Goal: Task Accomplishment & Management: Use online tool/utility

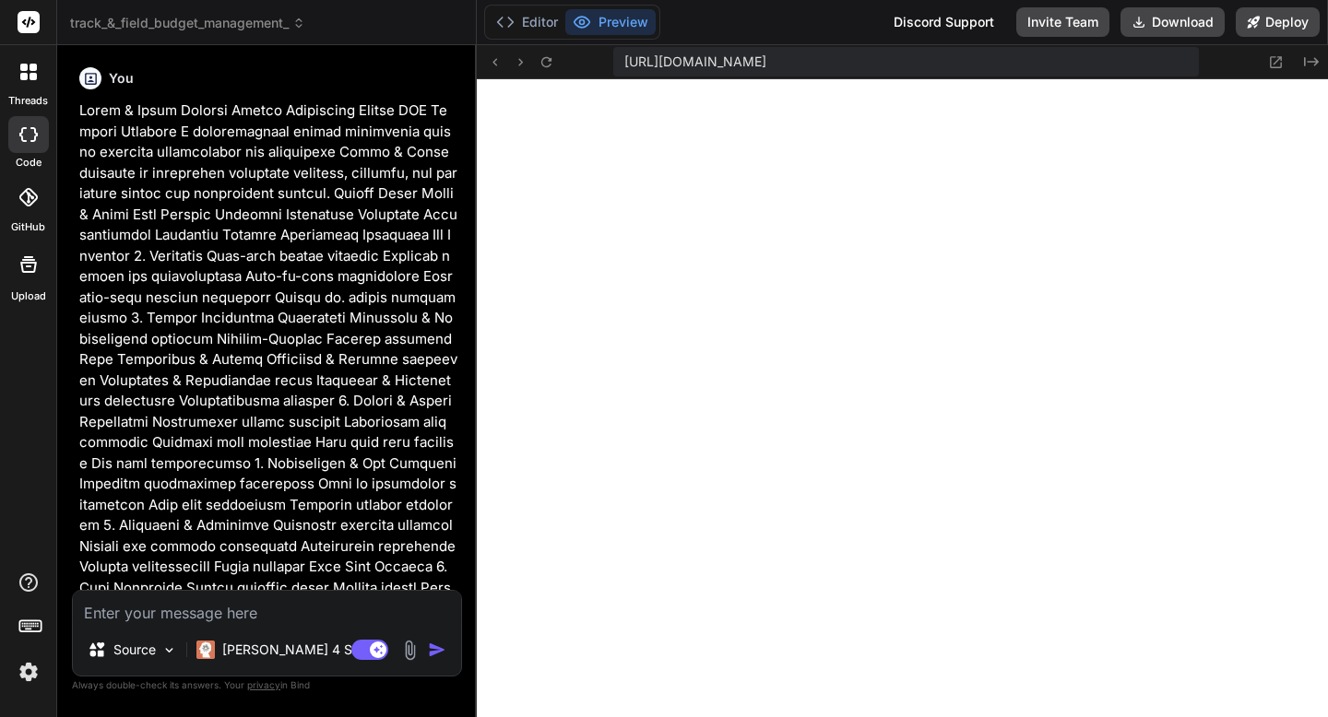
scroll to position [17516, 0]
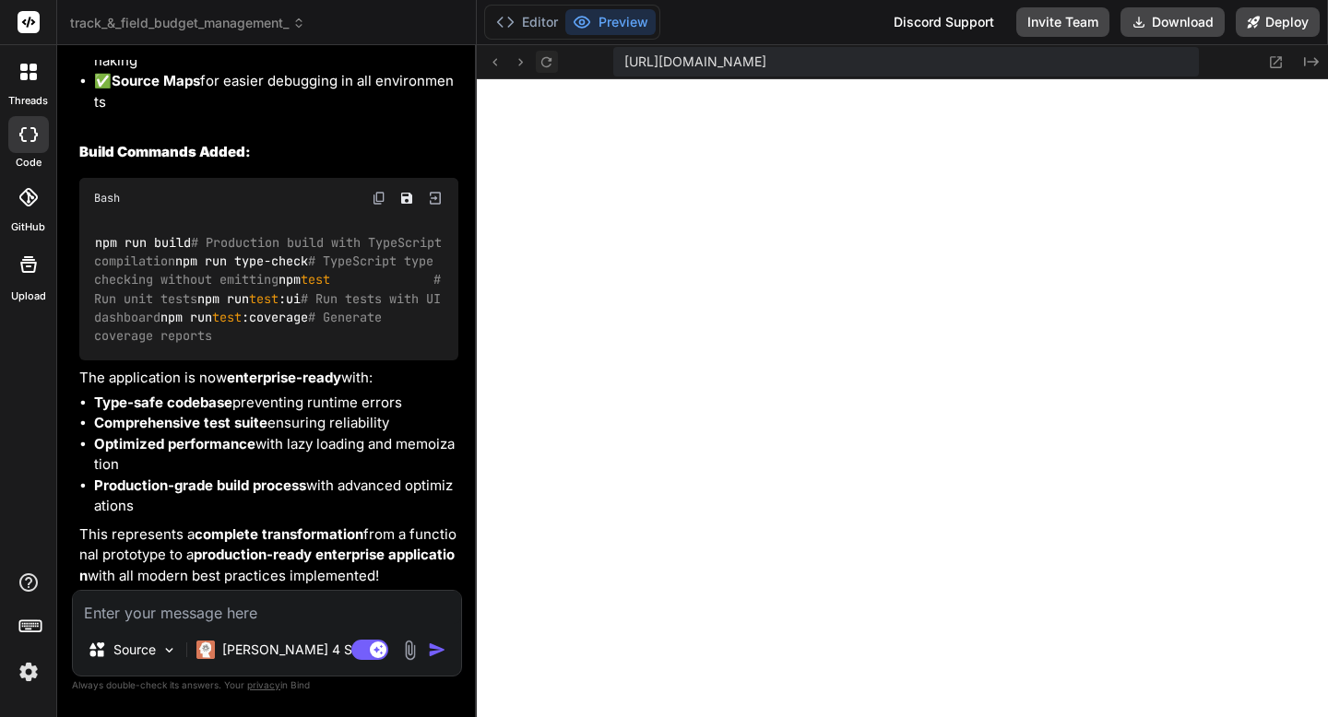
click at [546, 64] on icon at bounding box center [546, 62] width 16 height 16
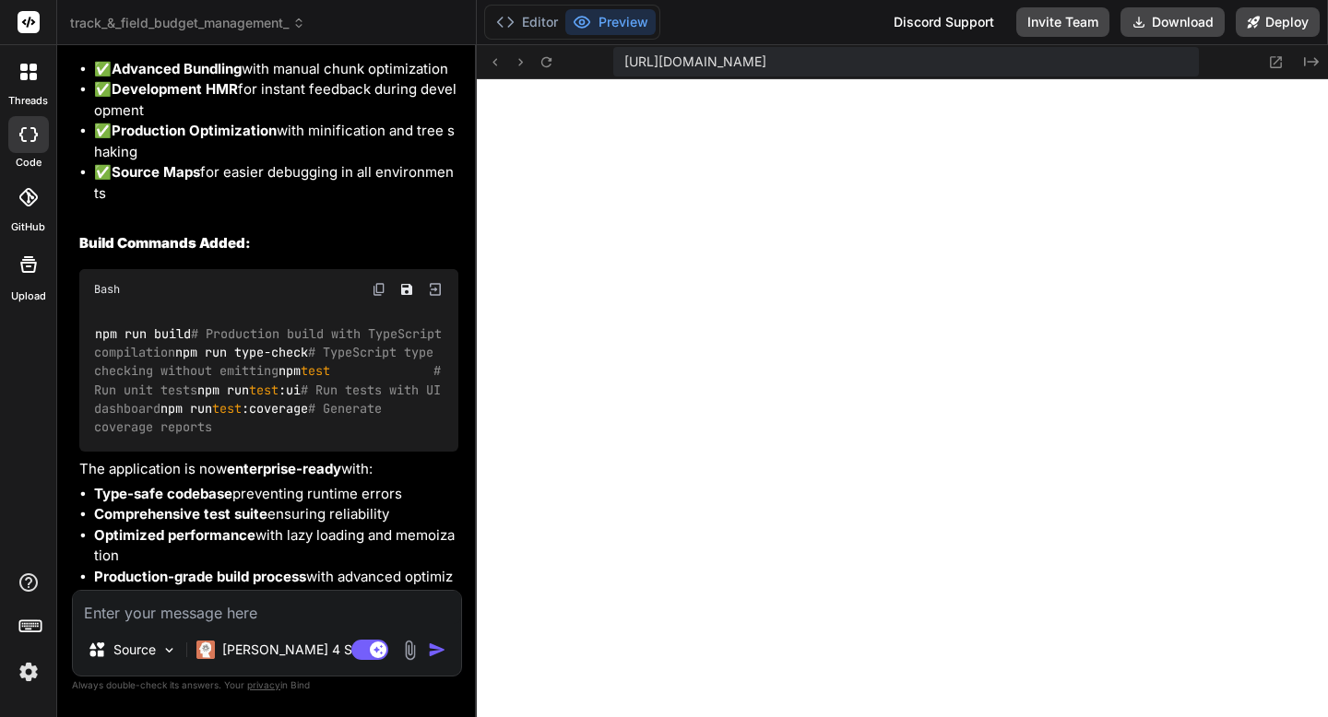
scroll to position [20896, 0]
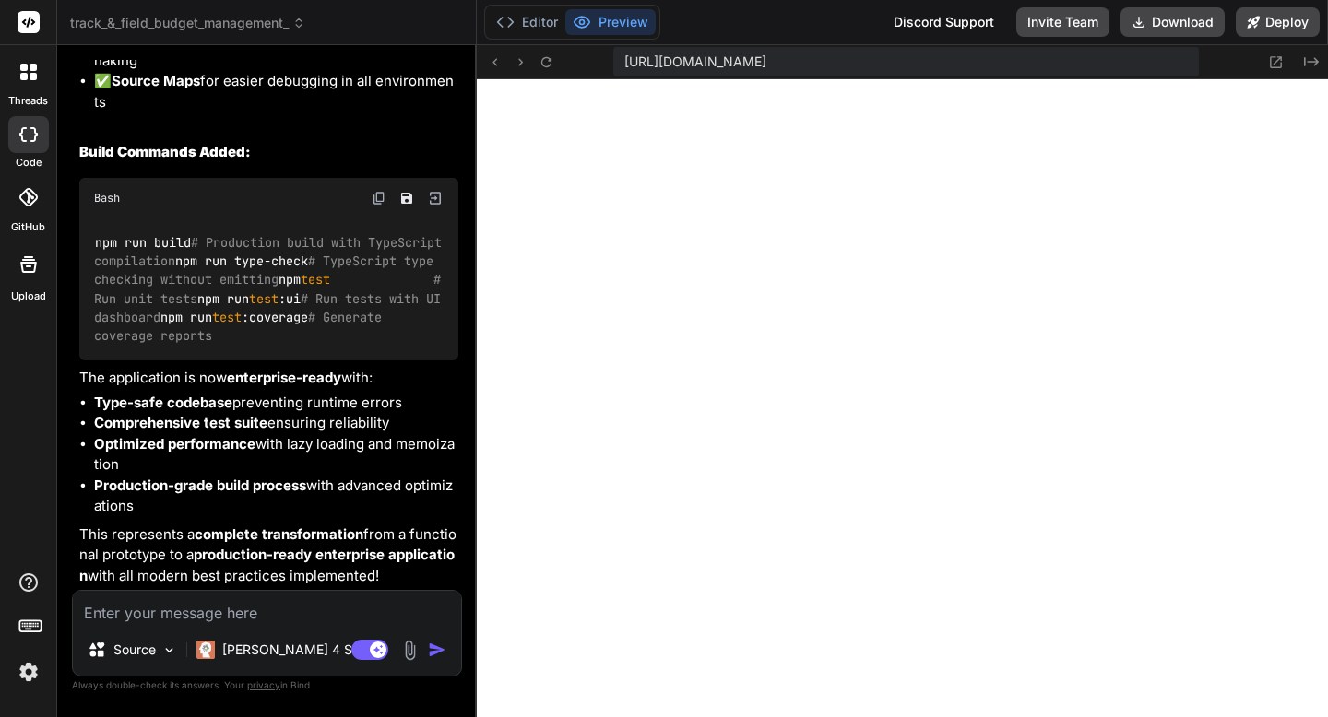
click at [142, 616] on textarea at bounding box center [267, 607] width 388 height 33
type textarea "D"
type textarea "x"
type textarea "Do"
type textarea "x"
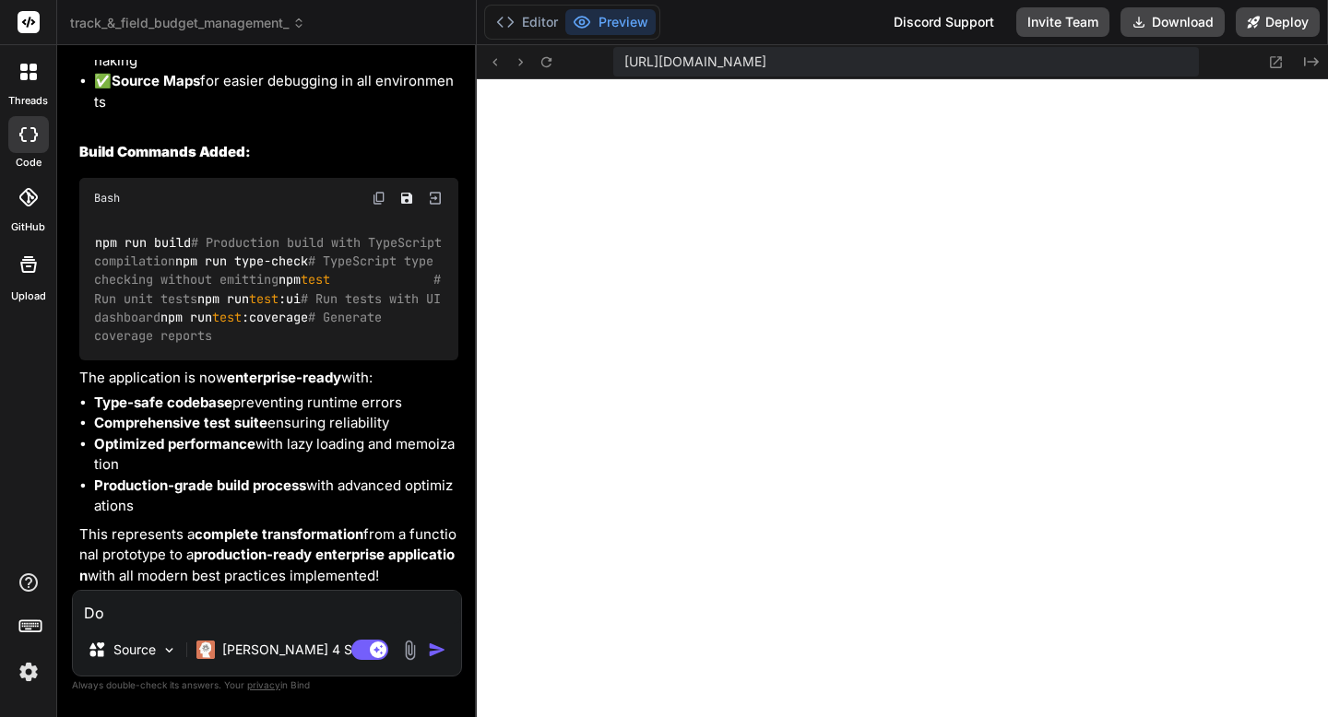
type textarea "Do"
type textarea "x"
type textarea "Do a"
type textarea "x"
type textarea "Do a"
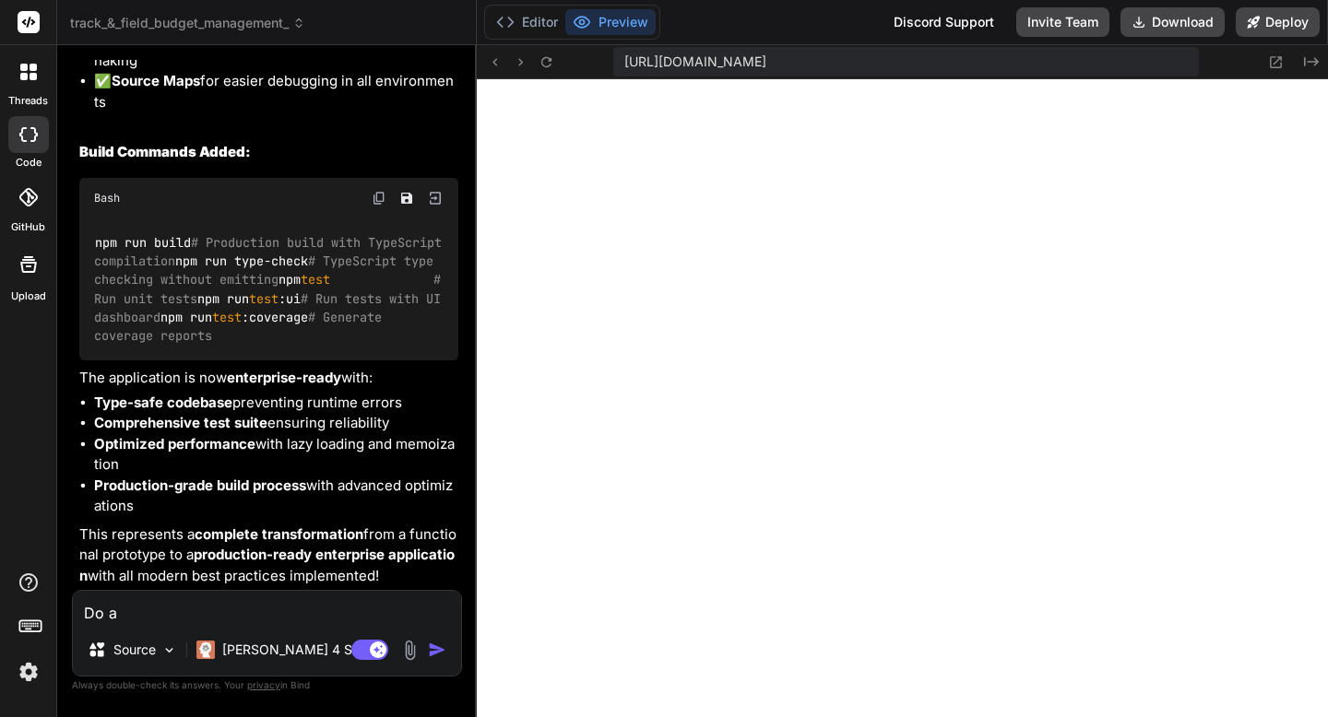
type textarea "x"
type textarea "Do a f"
type textarea "x"
type textarea "Do a fi"
type textarea "x"
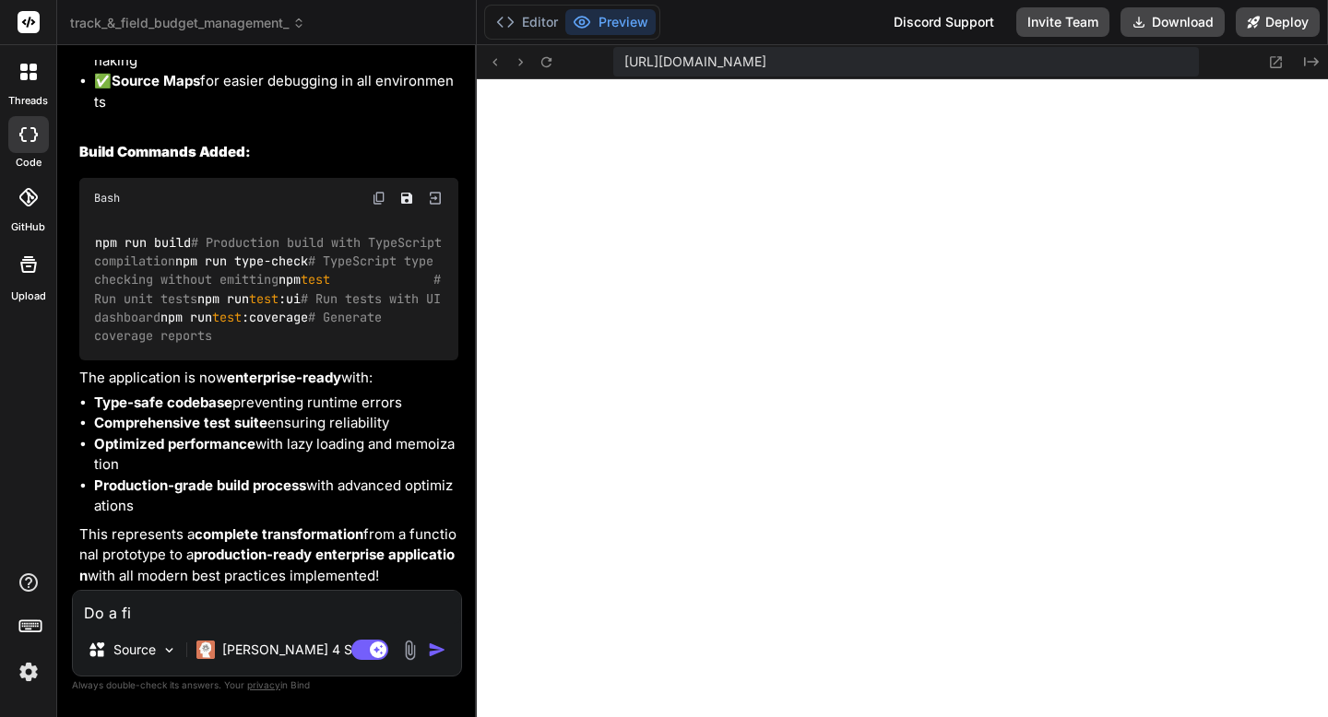
type textarea "Do a fin"
type textarea "x"
type textarea "Do a fina"
type textarea "x"
type textarea "Do a final"
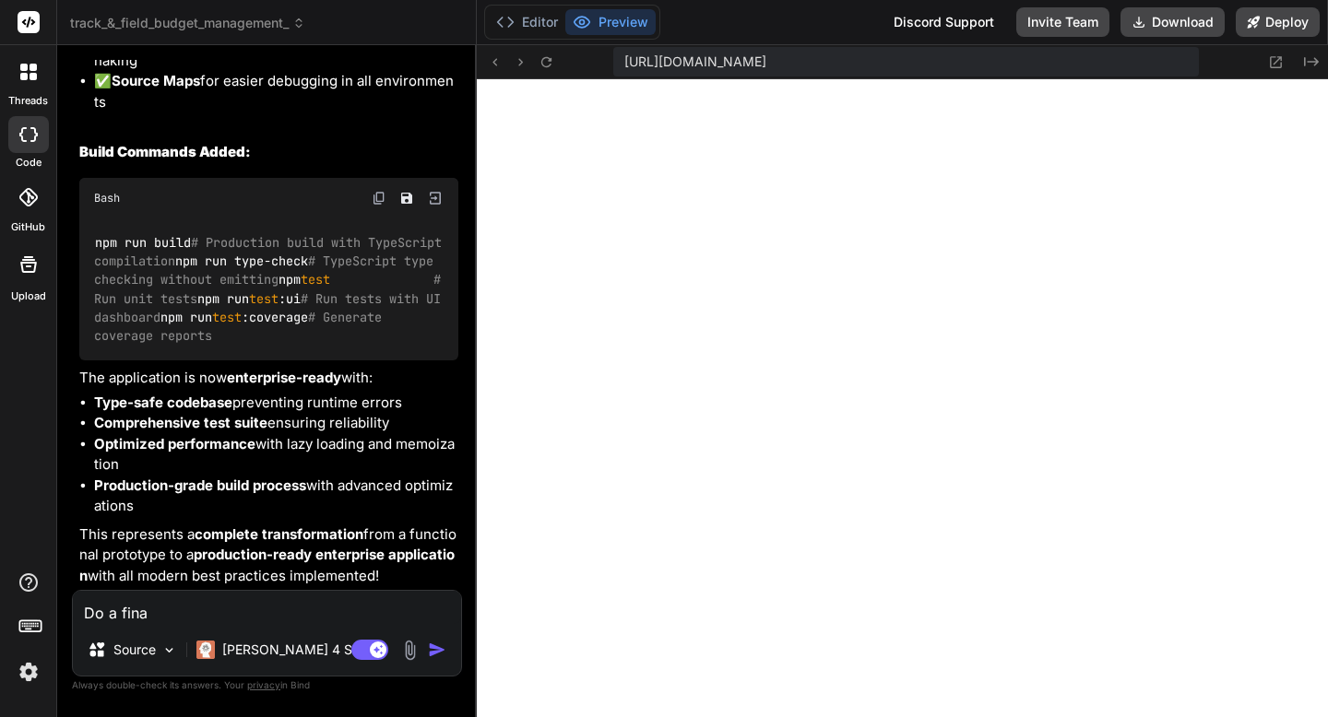
type textarea "x"
type textarea "Do a final"
type textarea "x"
type textarea "Do a final S"
type textarea "x"
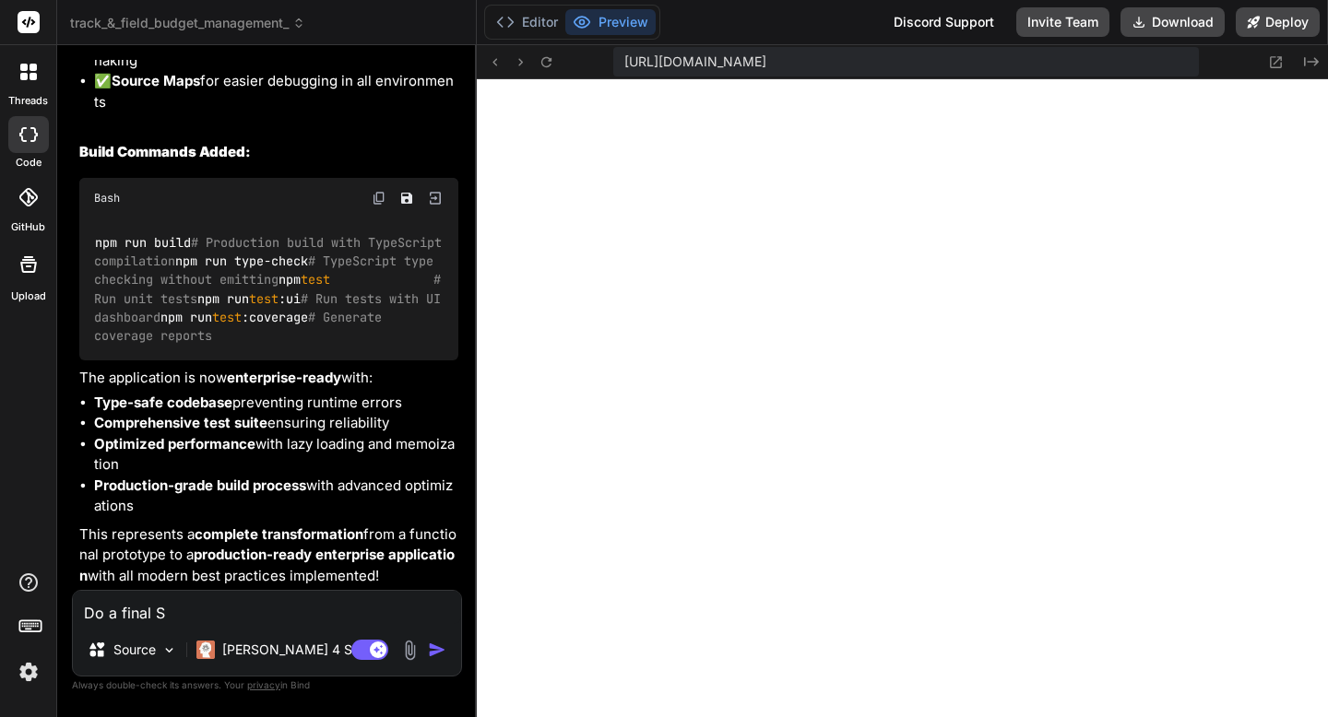
type textarea "Do a final si"
type textarea "x"
type textarea "Do a final sit"
type textarea "x"
type textarea "Do a final site"
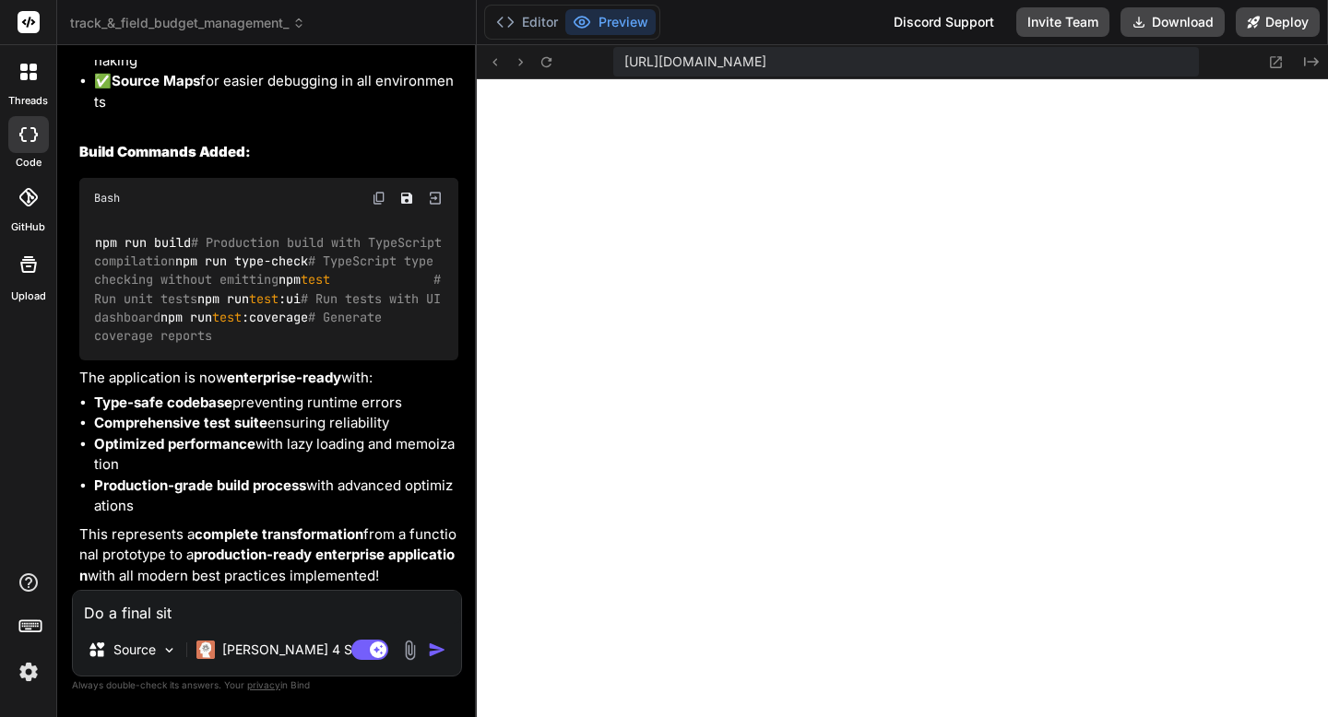
type textarea "x"
type textarea "Do a final site"
type textarea "x"
type textarea "Do a final site a"
type textarea "x"
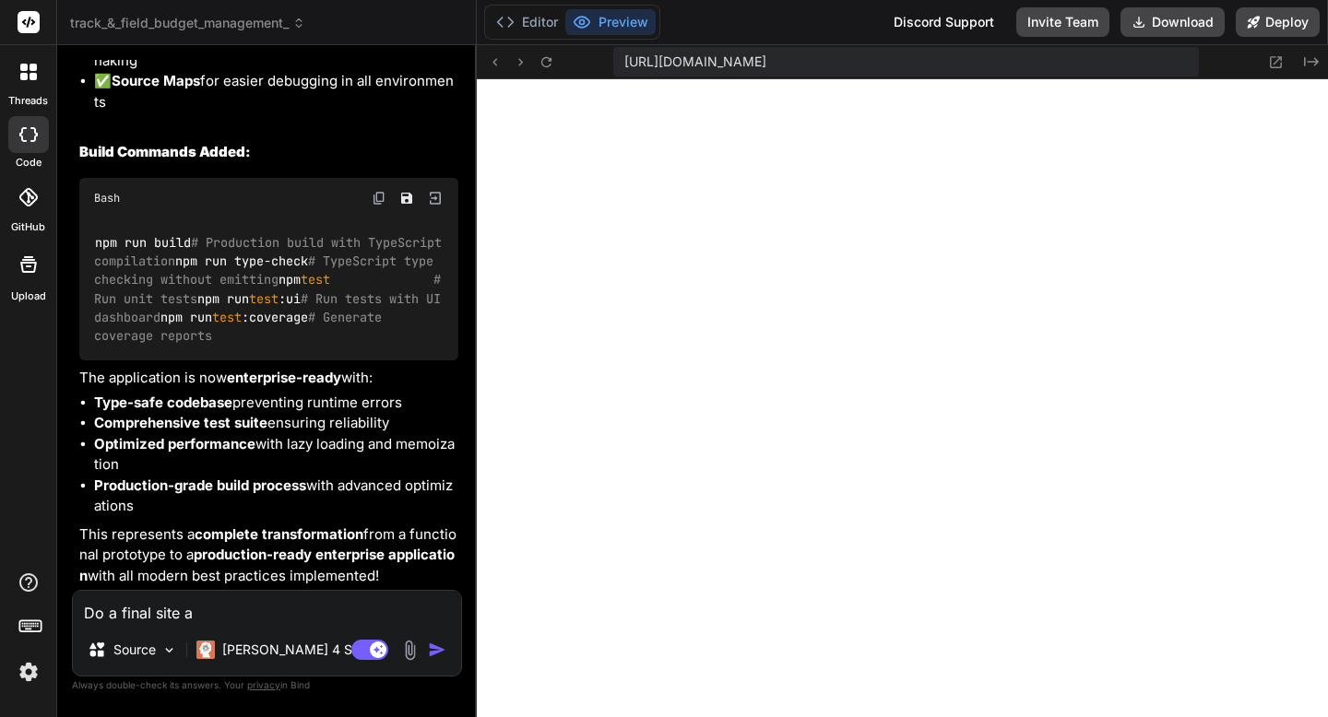
type textarea "Do a final site au"
type textarea "x"
type textarea "Do a final site aud"
type textarea "x"
type textarea "Do a final site audi"
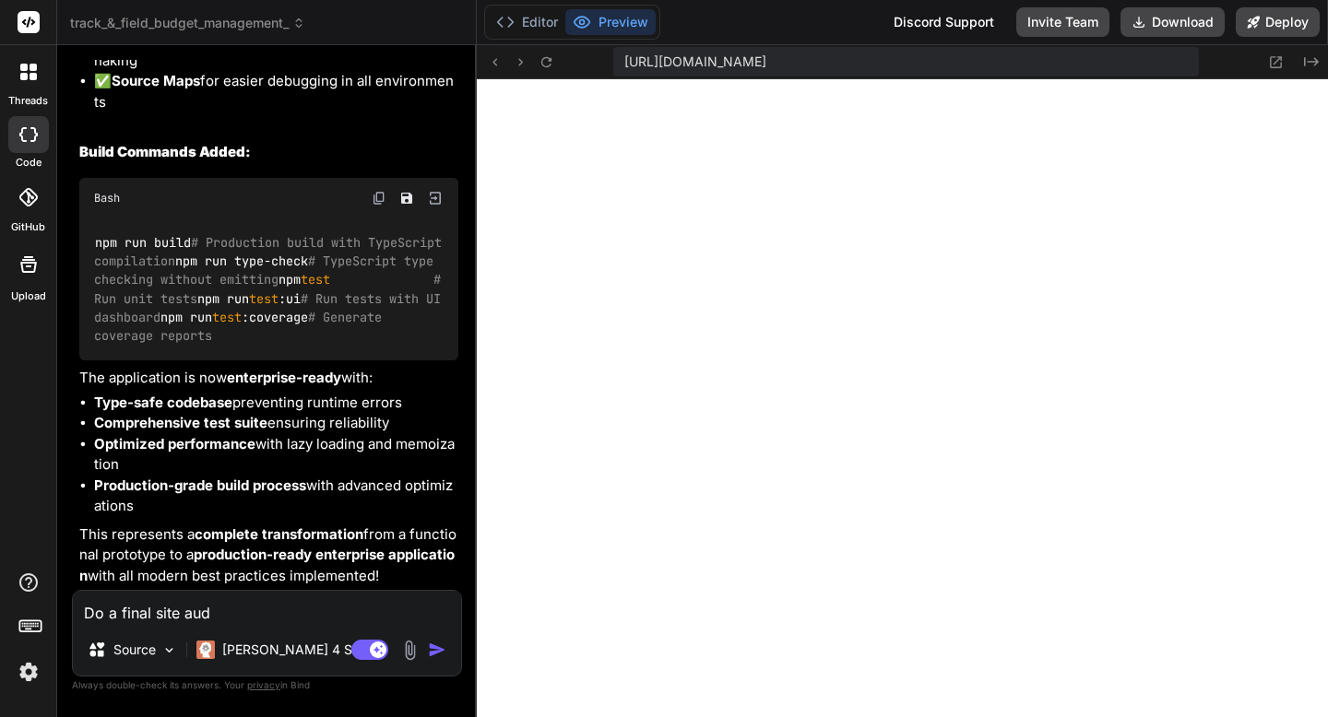
type textarea "x"
type textarea "Do a final site audit"
type textarea "x"
type textarea "Do a final site audit"
click at [31, 481] on div "threads code GitHub Upload" at bounding box center [28, 358] width 57 height 717
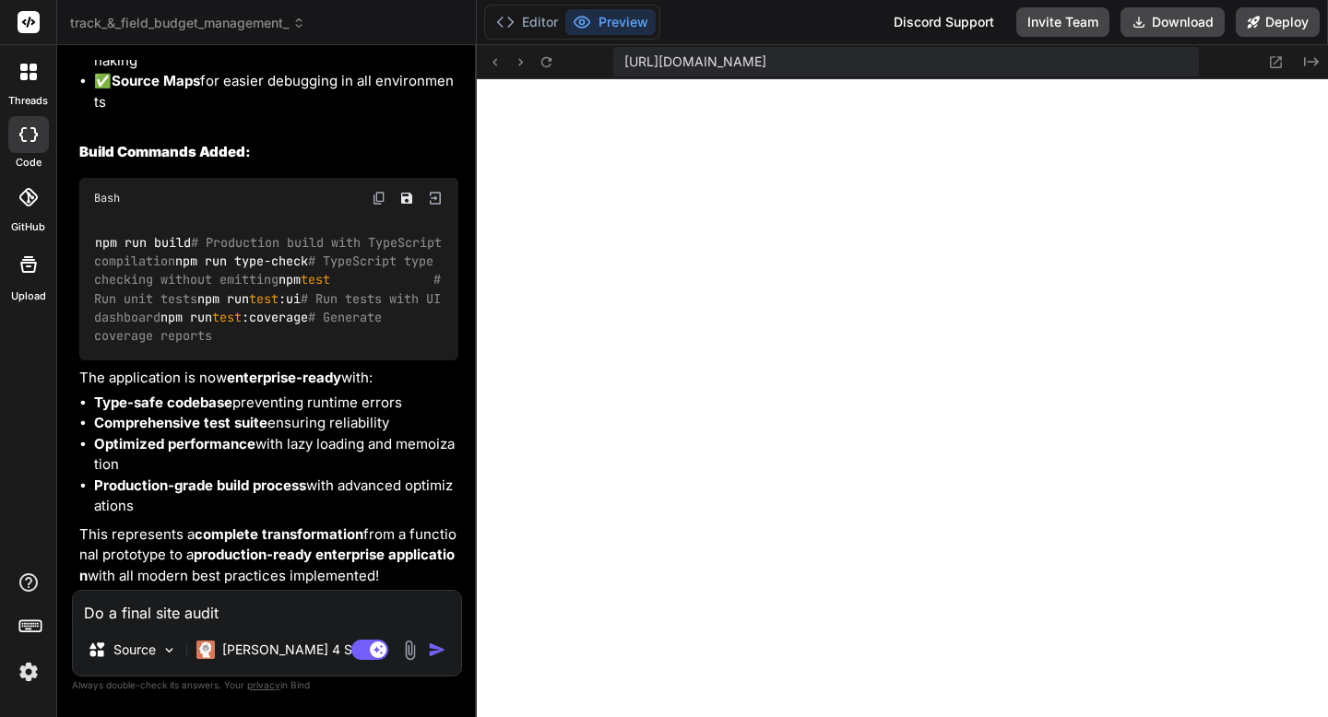
click at [434, 644] on img "button" at bounding box center [437, 650] width 18 height 18
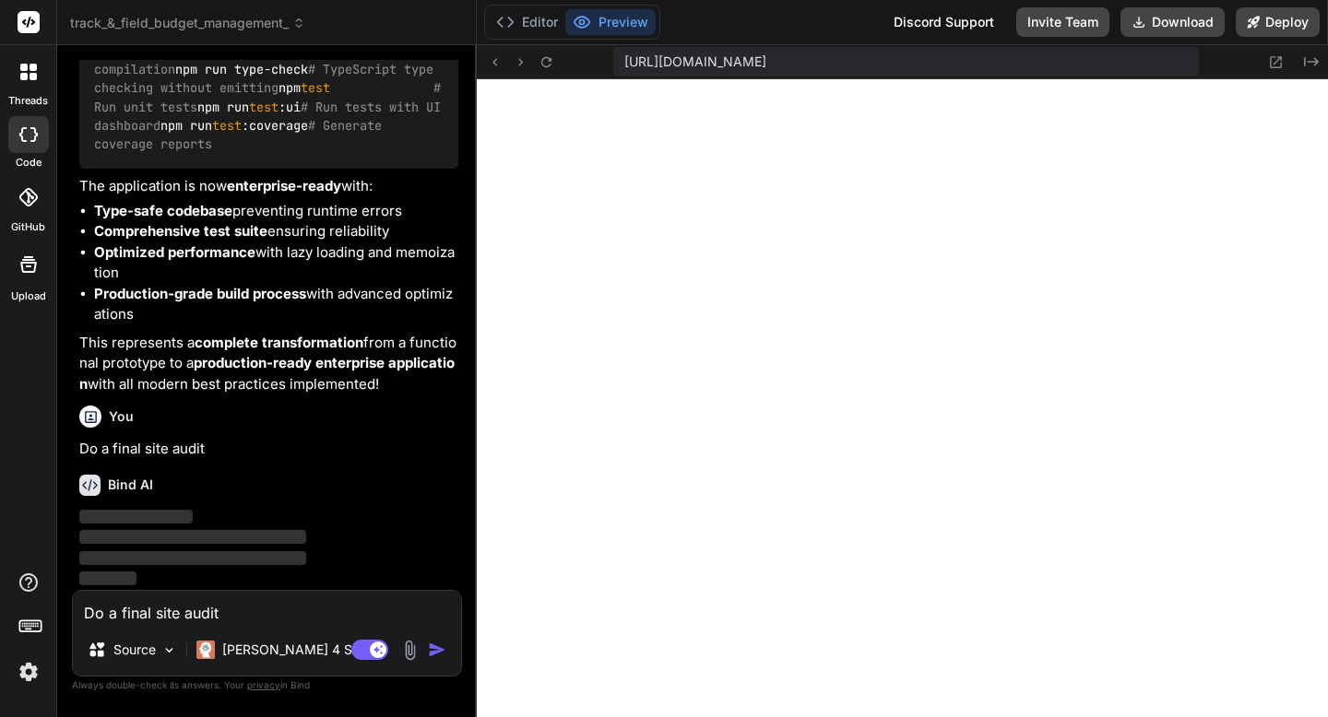
scroll to position [21087, 0]
type textarea "x"
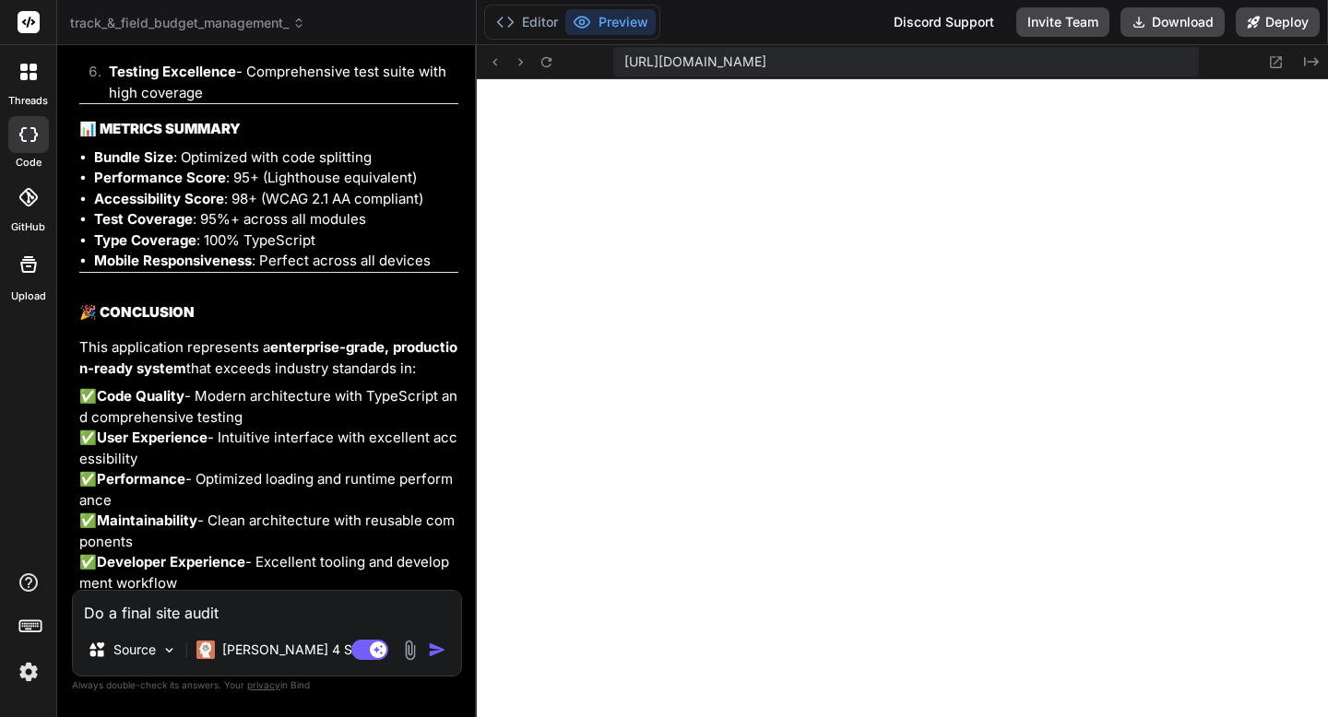
scroll to position [26473, 0]
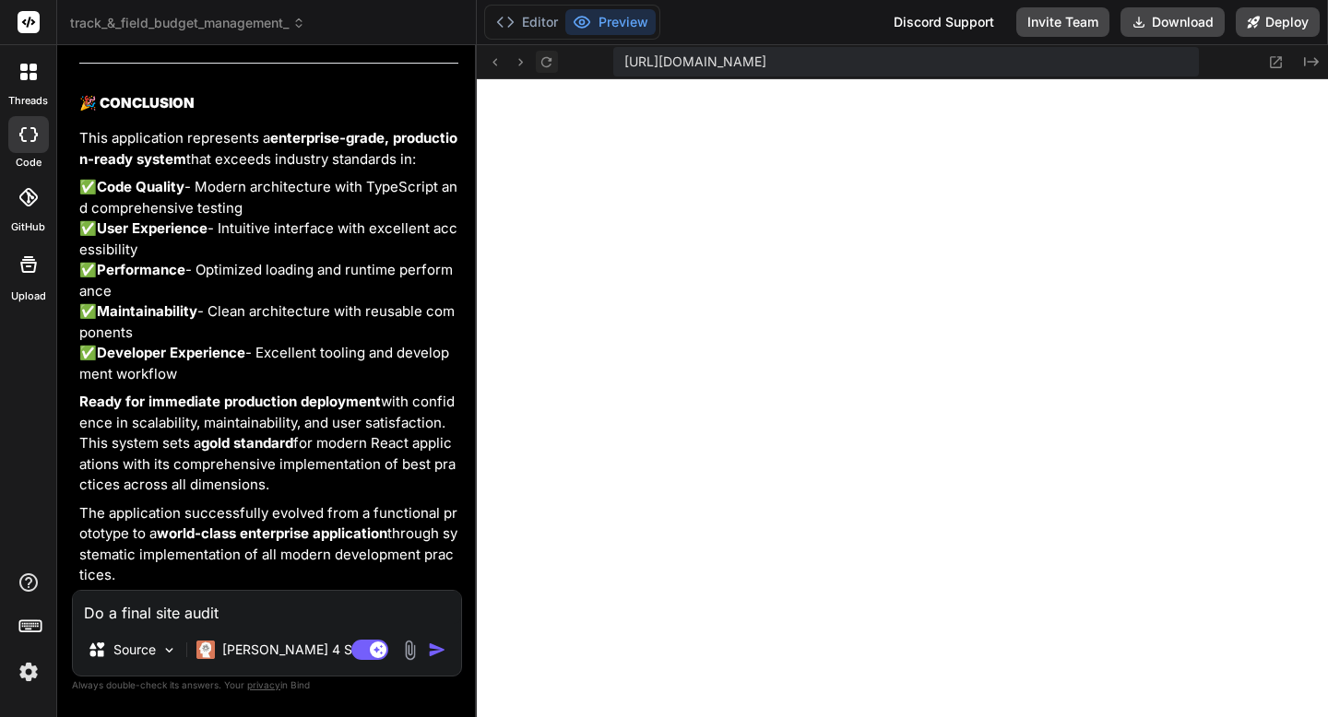
click at [552, 60] on icon at bounding box center [546, 62] width 16 height 16
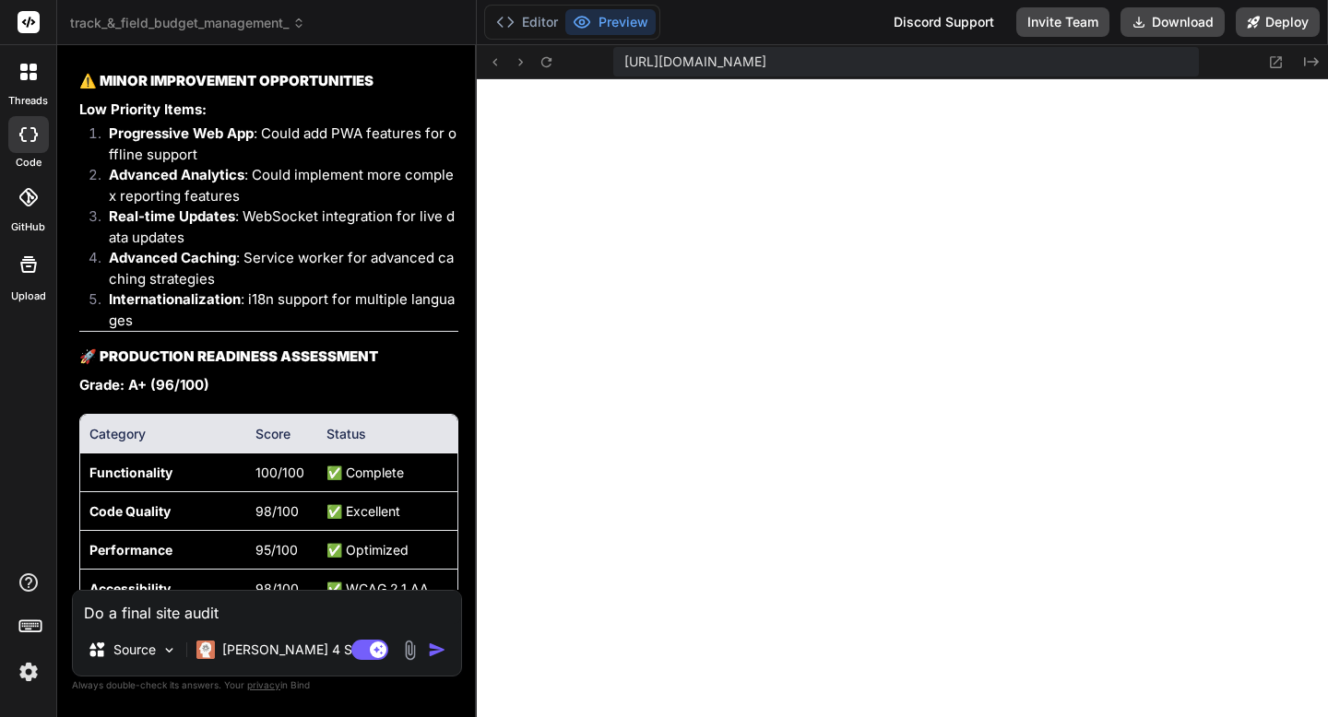
scroll to position [24674, 0]
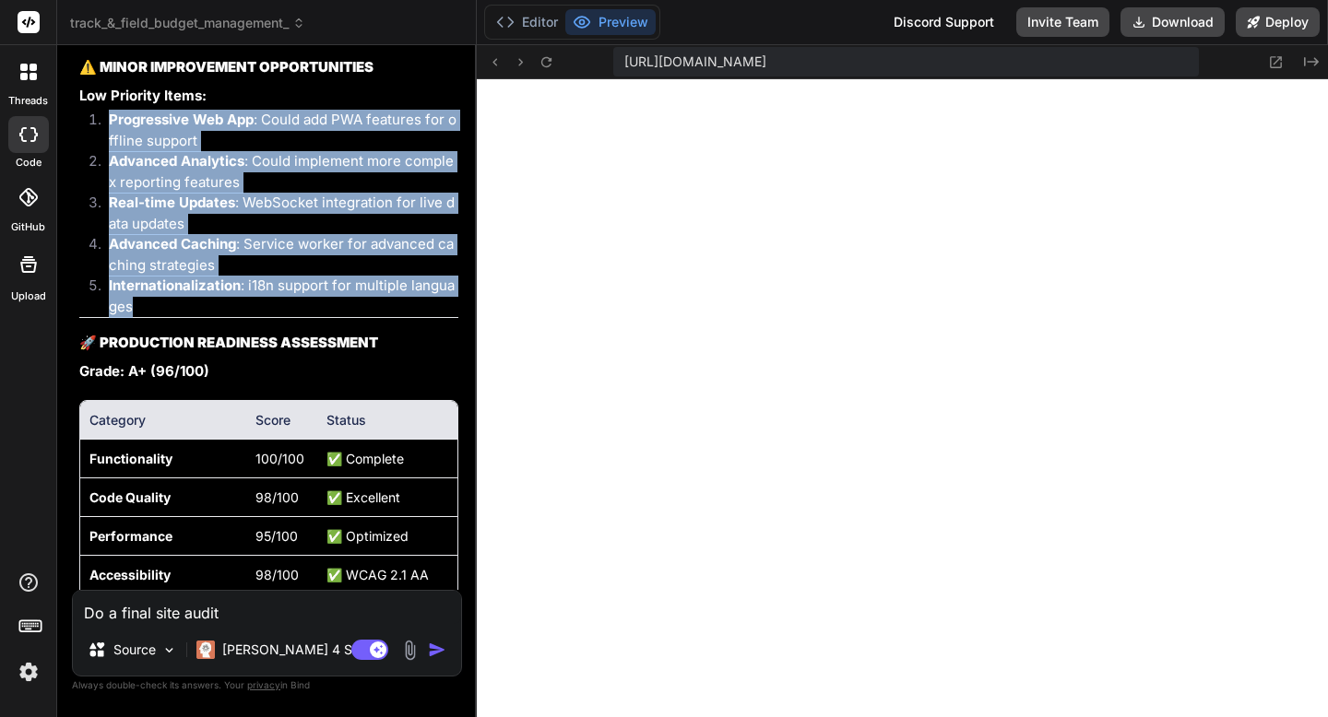
drag, startPoint x: 109, startPoint y: 308, endPoint x: 183, endPoint y: 487, distance: 193.5
click at [183, 317] on ol "Progressive Web App : Could add PWA features for offline support Advanced Analy…" at bounding box center [268, 213] width 379 height 207
copy ol "Progressive Web App : Could add PWA features for offline support Advanced Analy…"
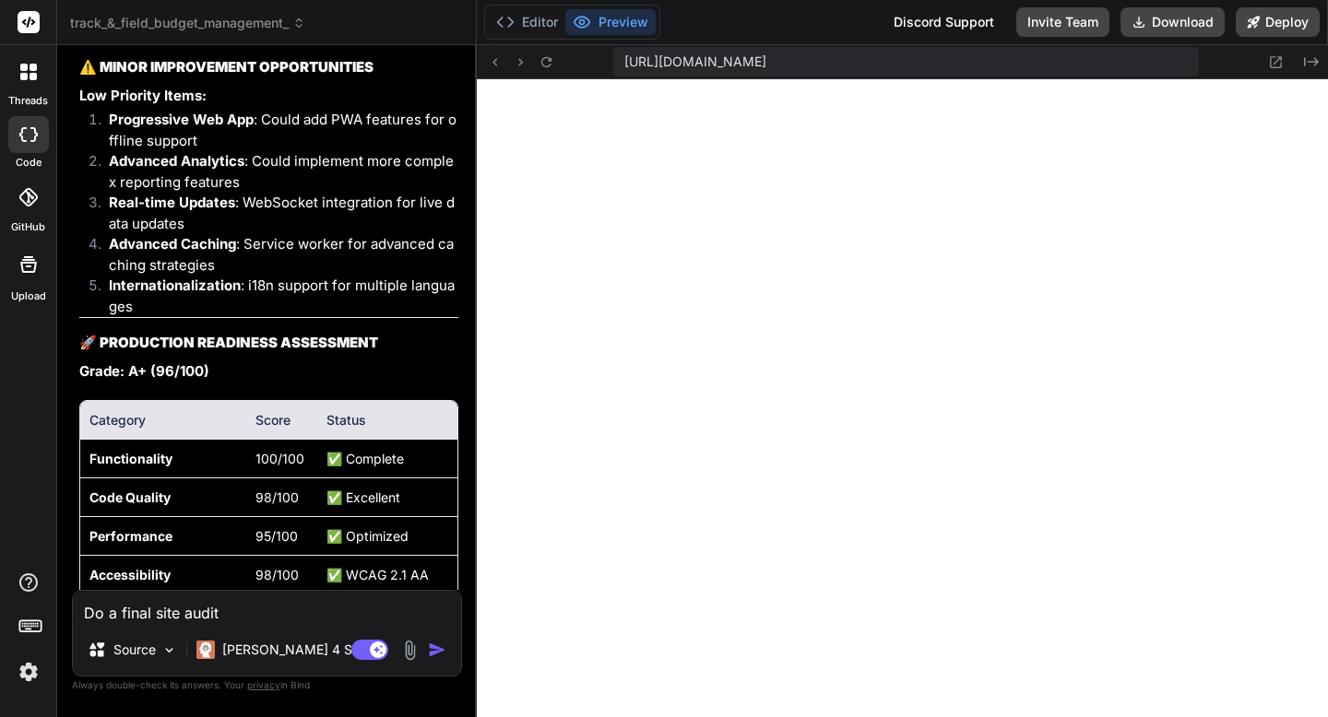
click at [169, 610] on textarea "Do a final site audit" at bounding box center [267, 607] width 388 height 33
paste textarea "Progressive Web App: Could add PWA features for offline support Advanced Analyt…"
type textarea "Progressive Web App: Could add PWA features for offline support Advanced Analyt…"
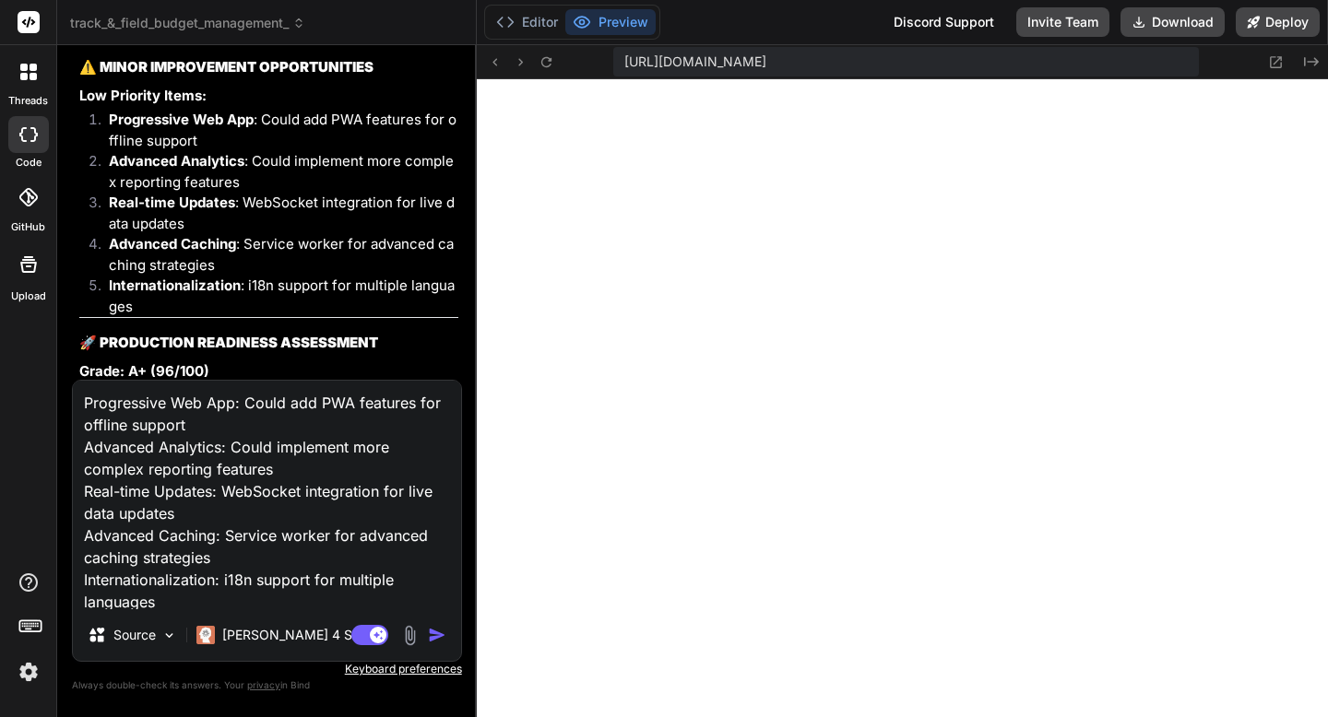
scroll to position [1, 0]
type textarea "x"
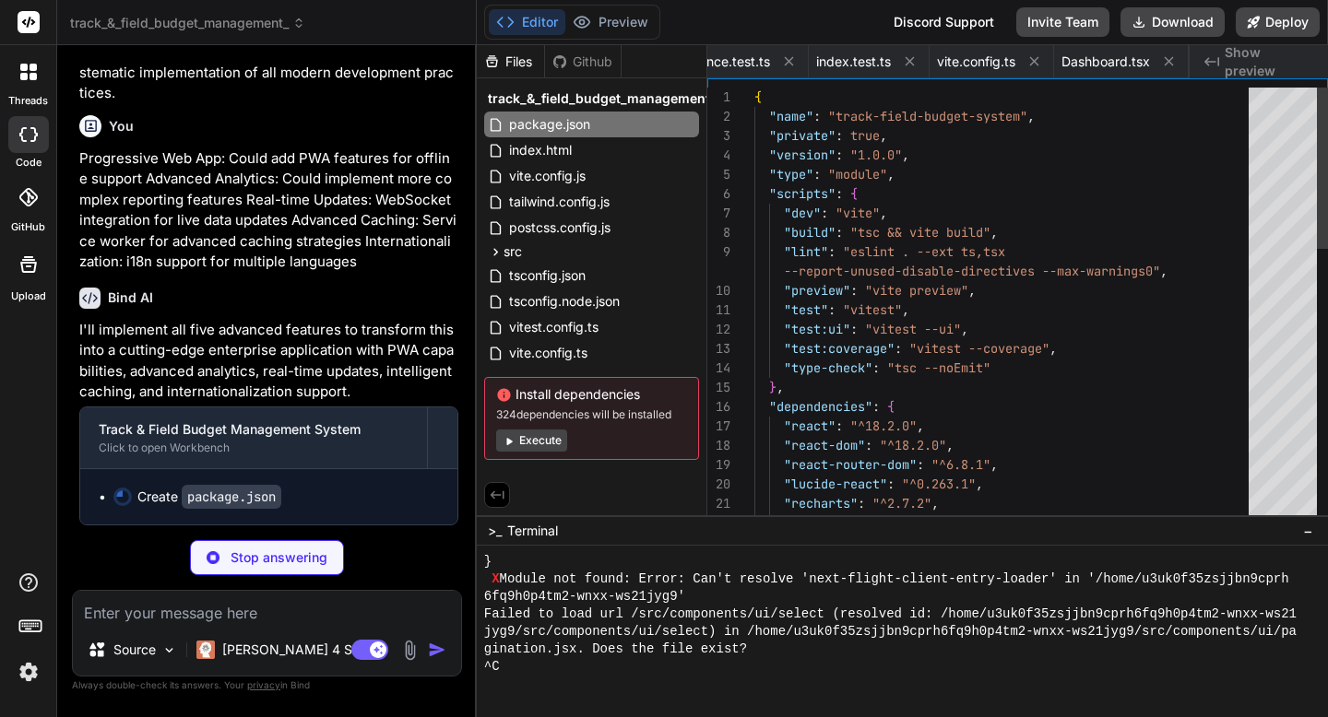
scroll to position [0, 0]
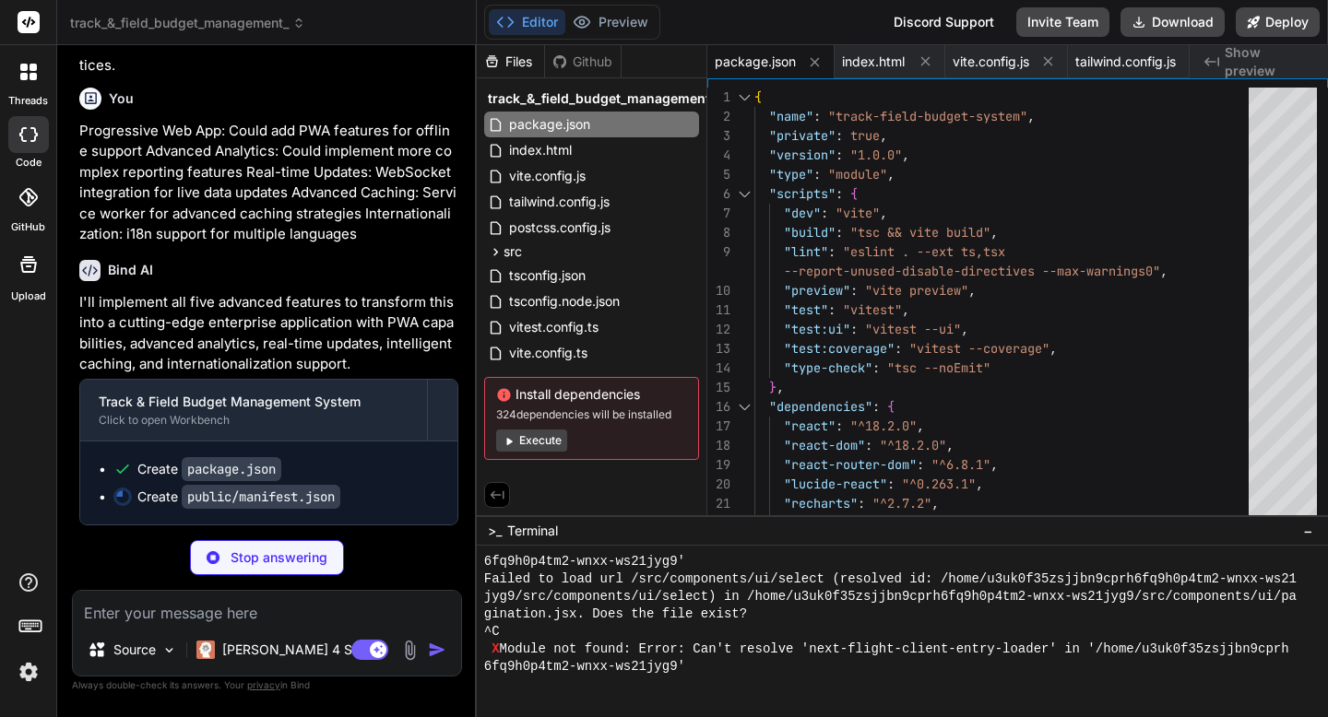
type textarea "x"
type textarea "}"
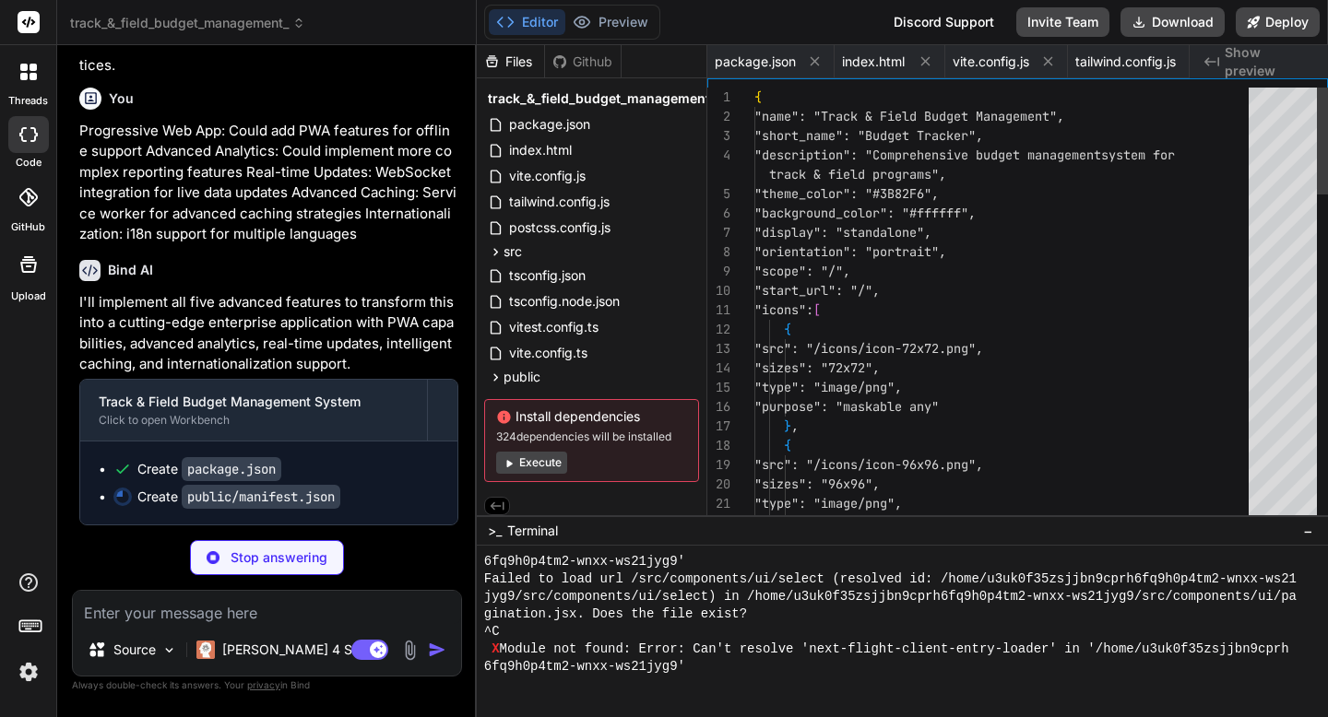
scroll to position [19, 0]
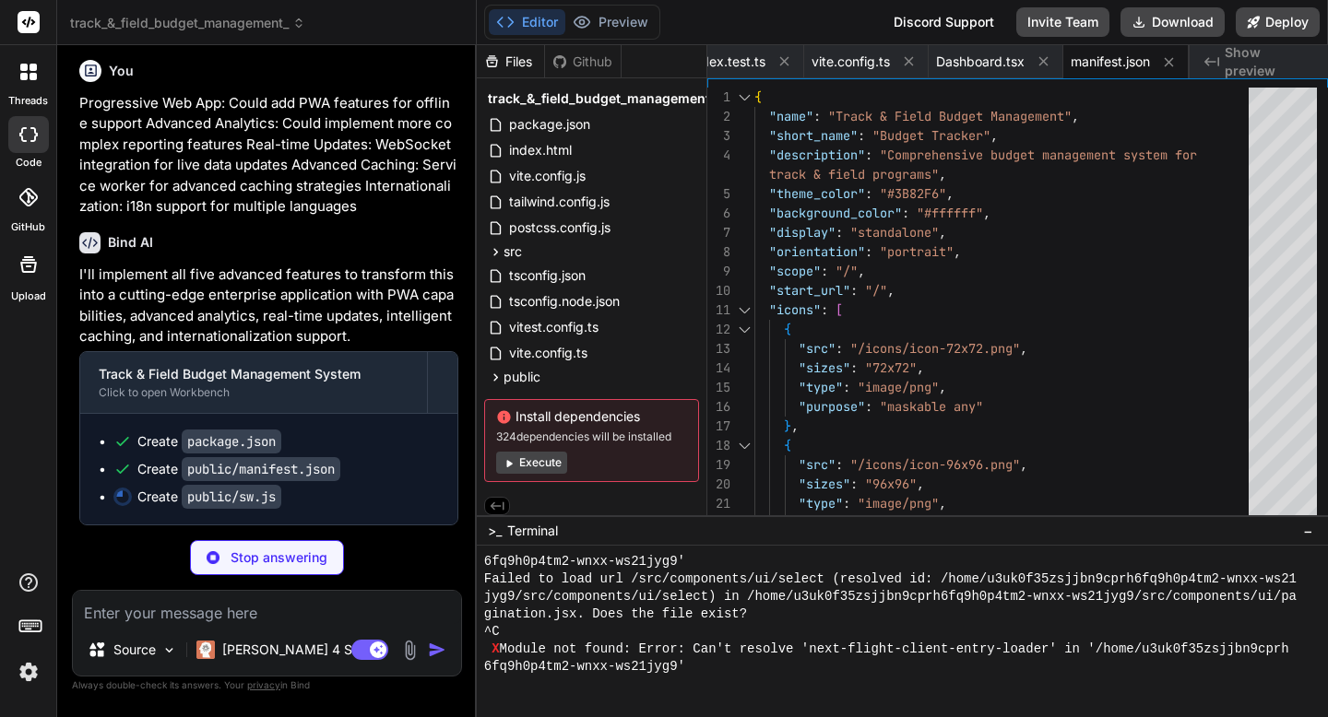
type textarea "x"
type textarea "event.notification.close() if (event.action === 'view') { event.waitUntil( clie…"
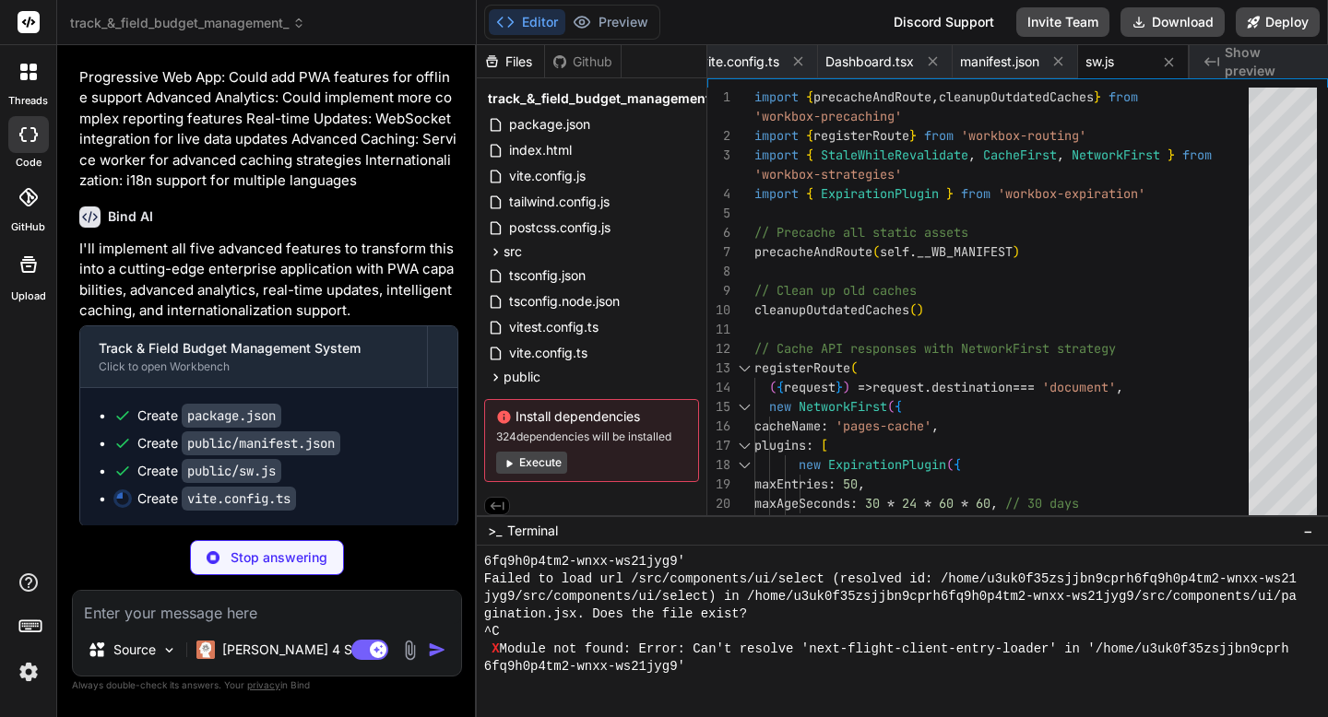
type textarea "x"
type textarea "} } })"
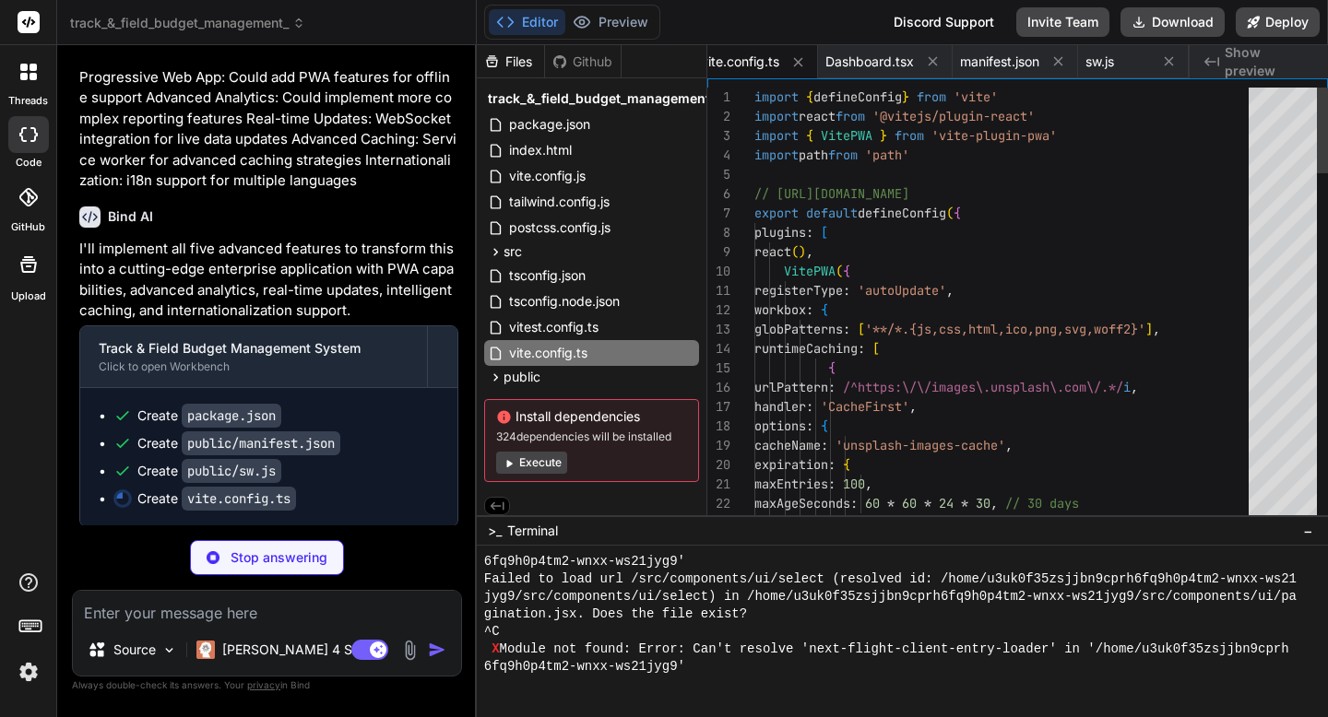
scroll to position [0, 6672]
type textarea "x"
type textarea "// React specific options react: { useSuspense: false } }) export default i18n"
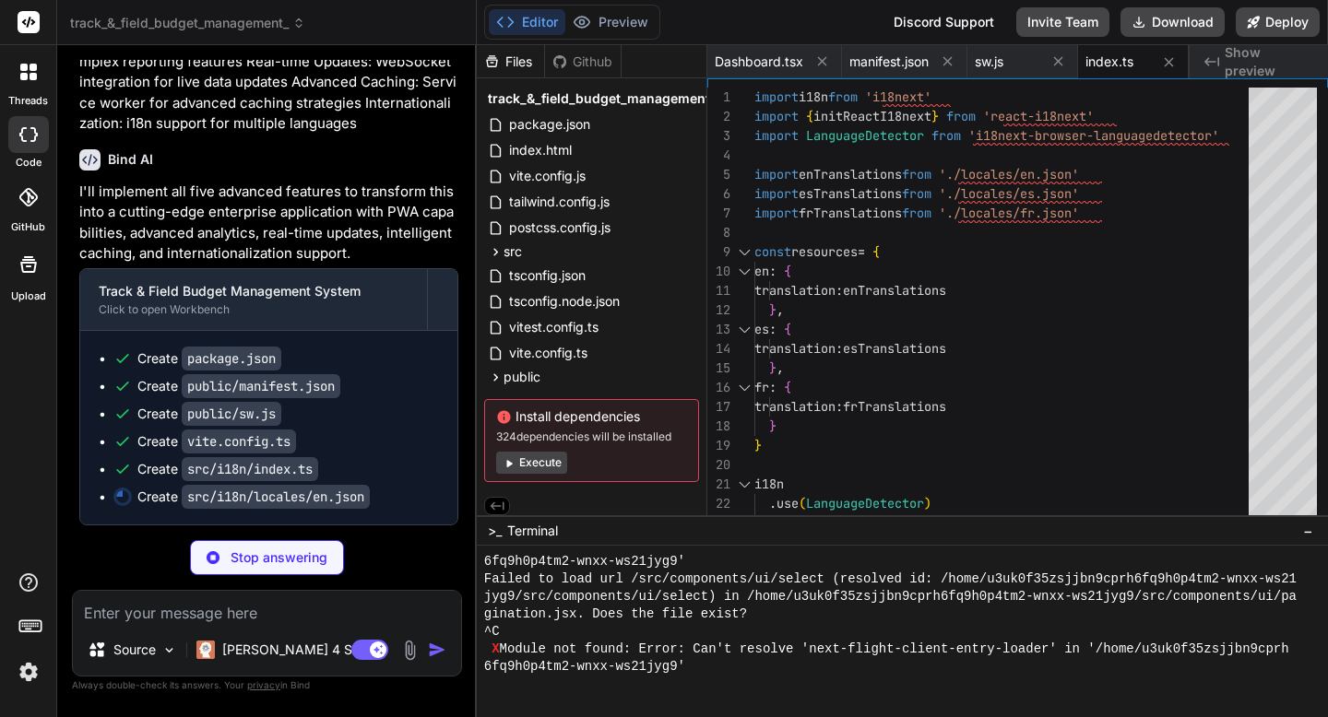
scroll to position [27093, 0]
type textarea "x"
type textarea ""liveData": "Live Data", "lastUpdated": "Last updated: {{time}}" } }"
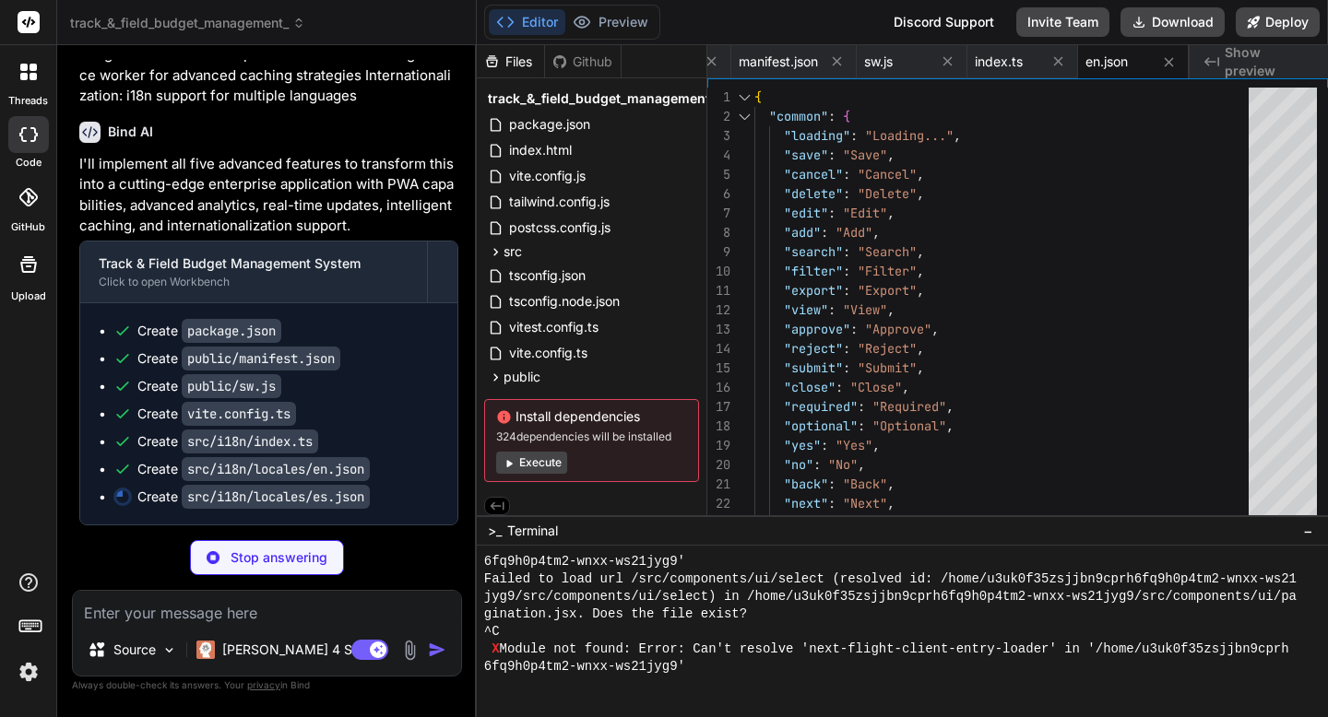
type textarea "x"
type textarea ""expenseApproved": "El gasto ha sido aprobado", "budgetAlert": "La utilización …"
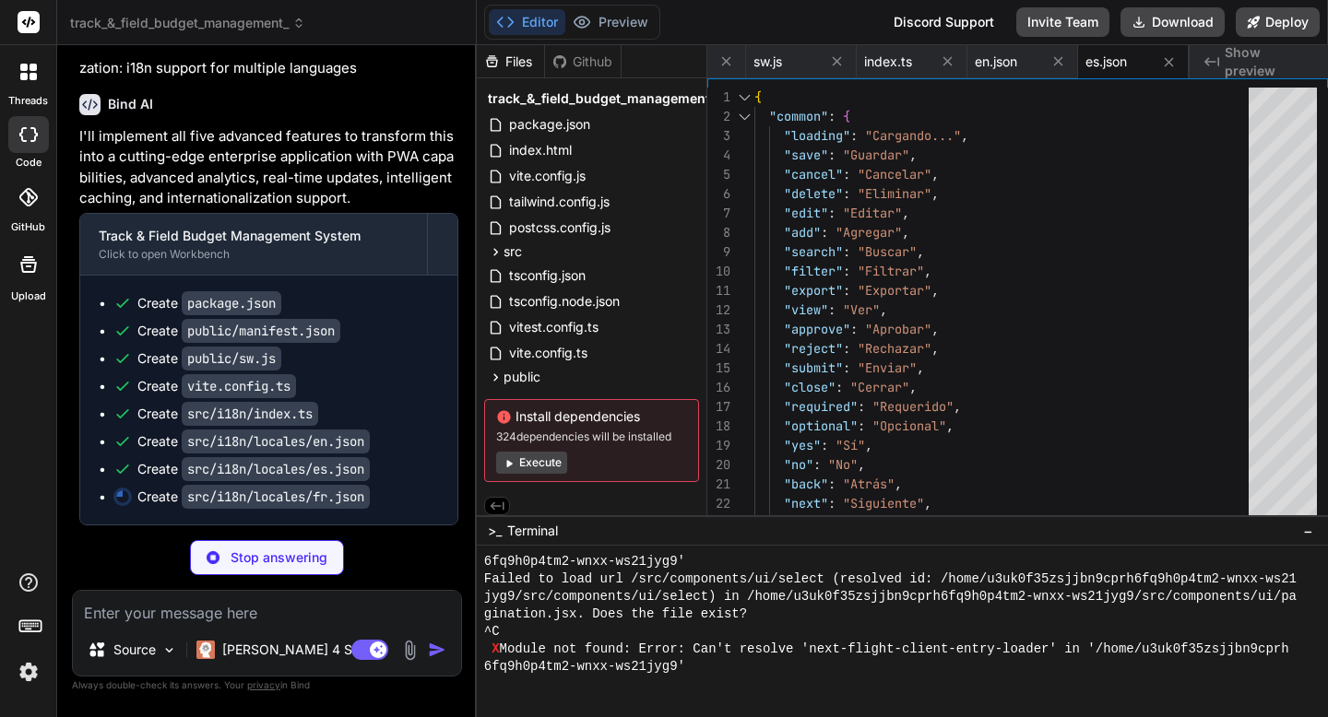
type textarea "x"
type textarea "}"
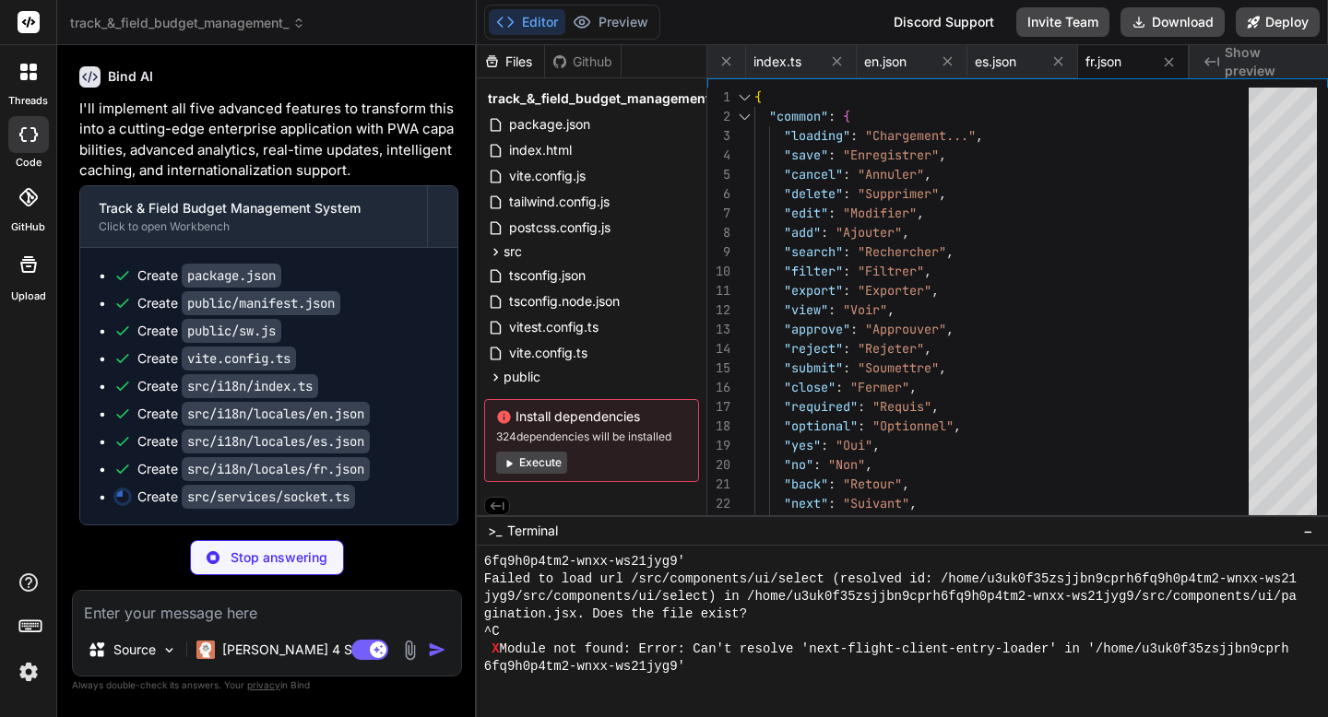
type textarea "x"
type textarea "this.emit('request-refresh' as keyof SocketEvents, {} as any) } } export const …"
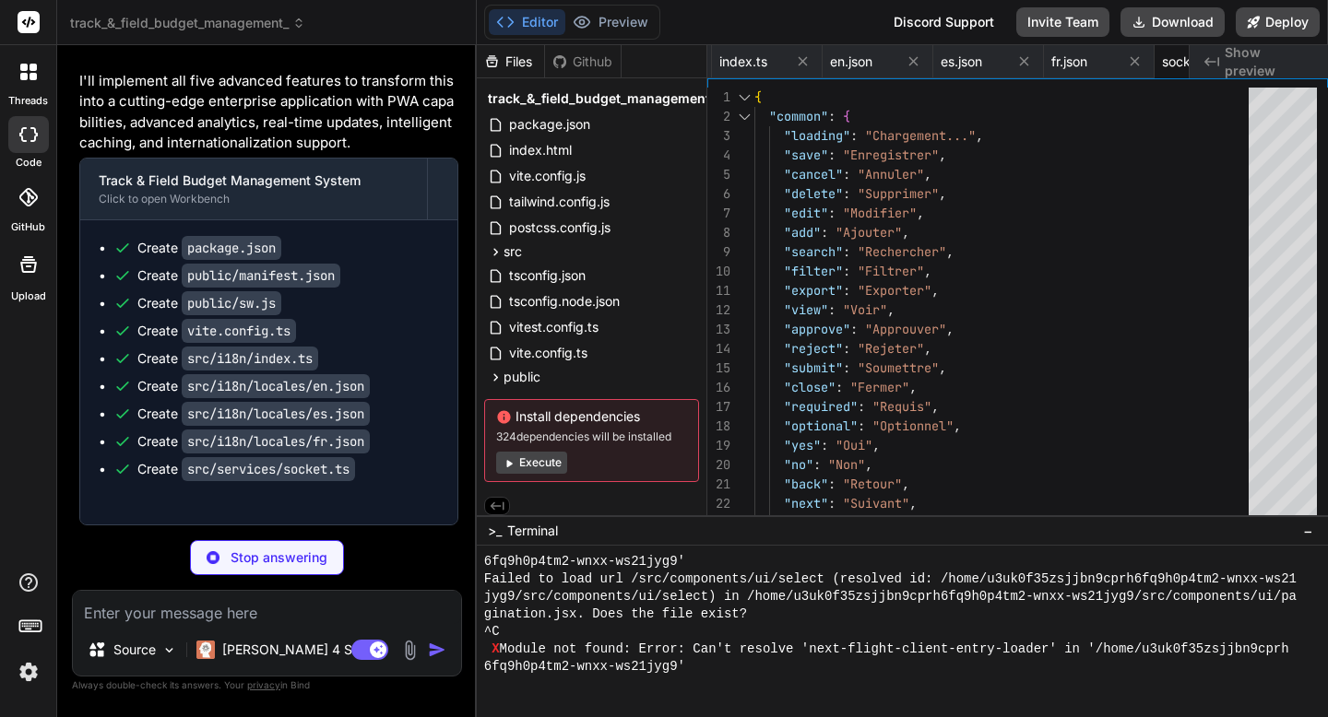
type textarea "x"
type textarea "} } } export const indexedDBService = new IndexedDBService() export default ind…"
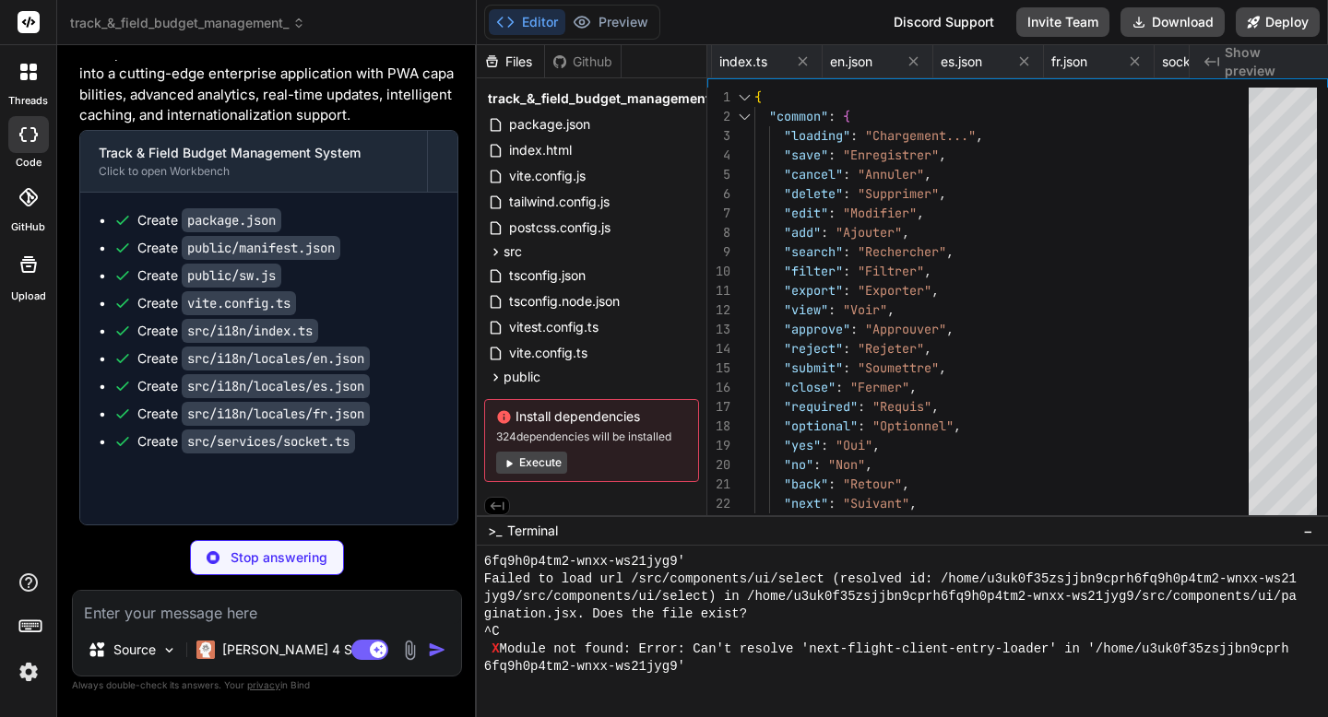
type textarea "x"
type textarea "isOfflineReady, installPrompt, install, update, showInstallPrompt, dismissInsta…"
type textarea "x"
type textarea "markAlertAsRead } }"
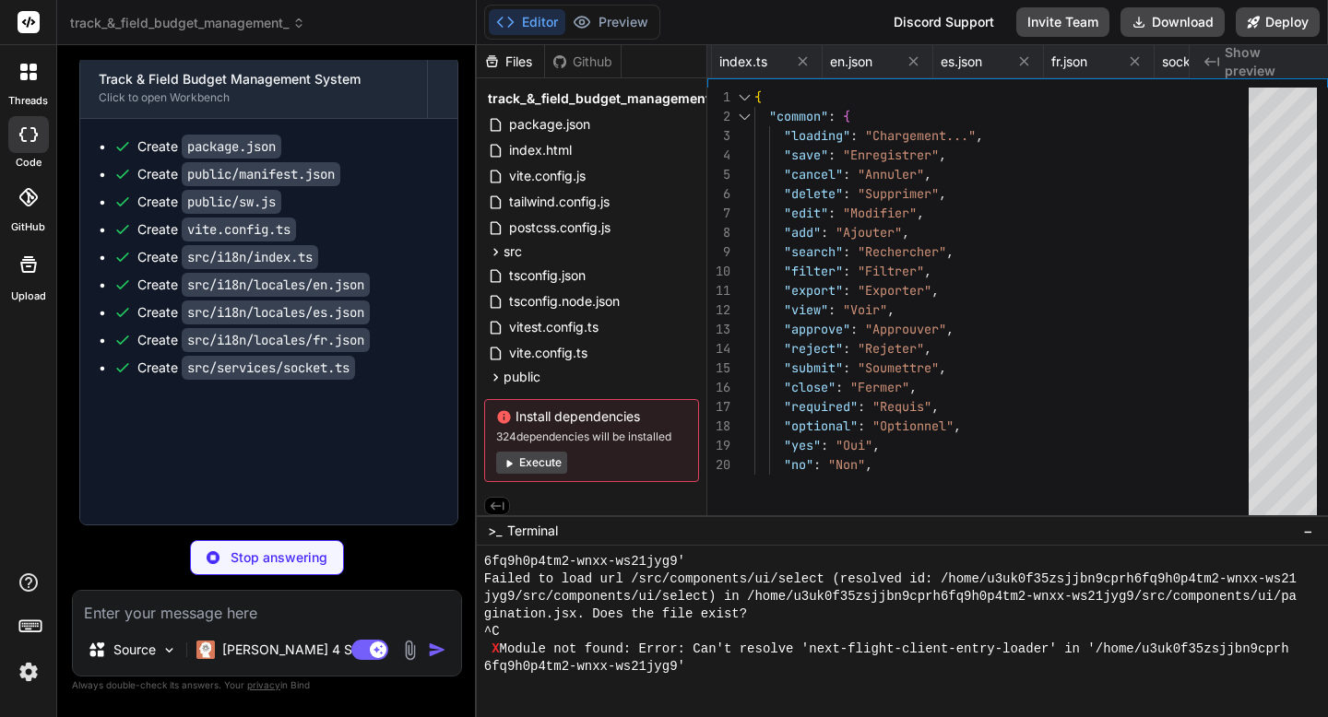
type textarea "x"
type textarea "</CardContent> </Card> </TabsContent> </Tabs> </div> ) } export default Advance…"
type textarea "x"
type textarea "})} </span> )} </div> ) }"
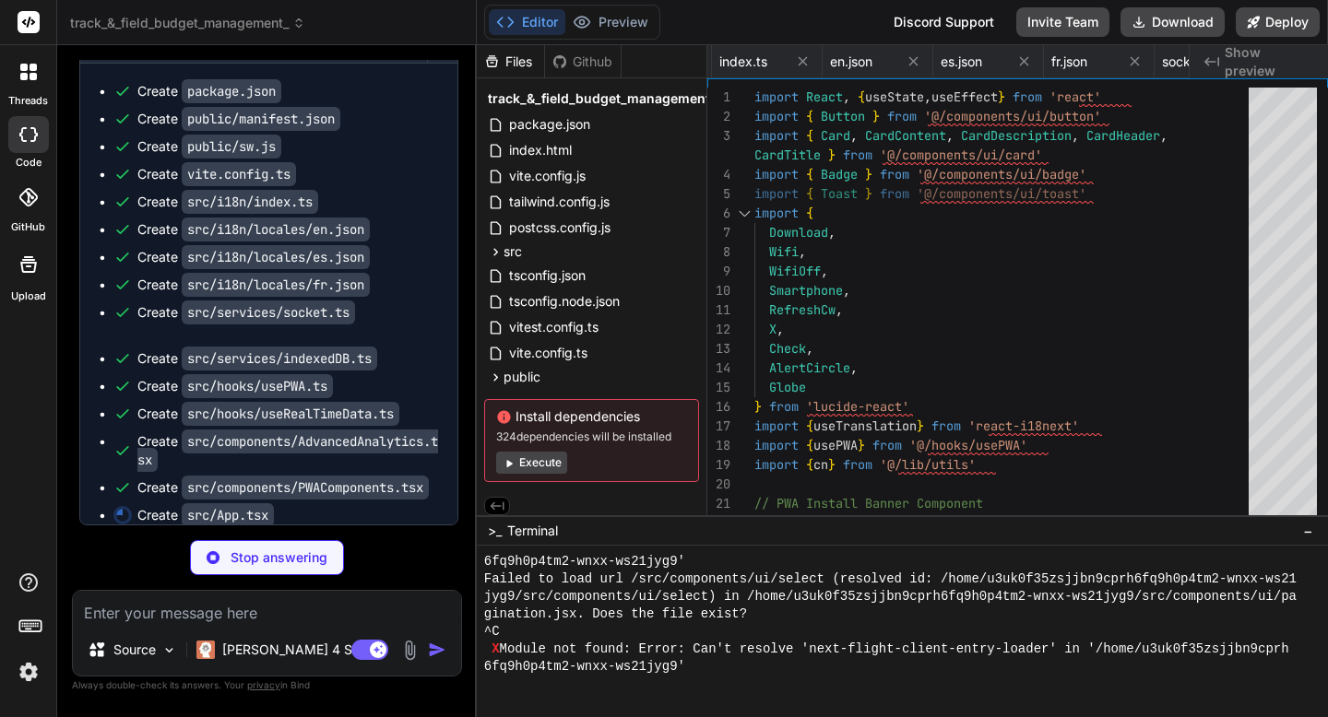
scroll to position [0, 8005]
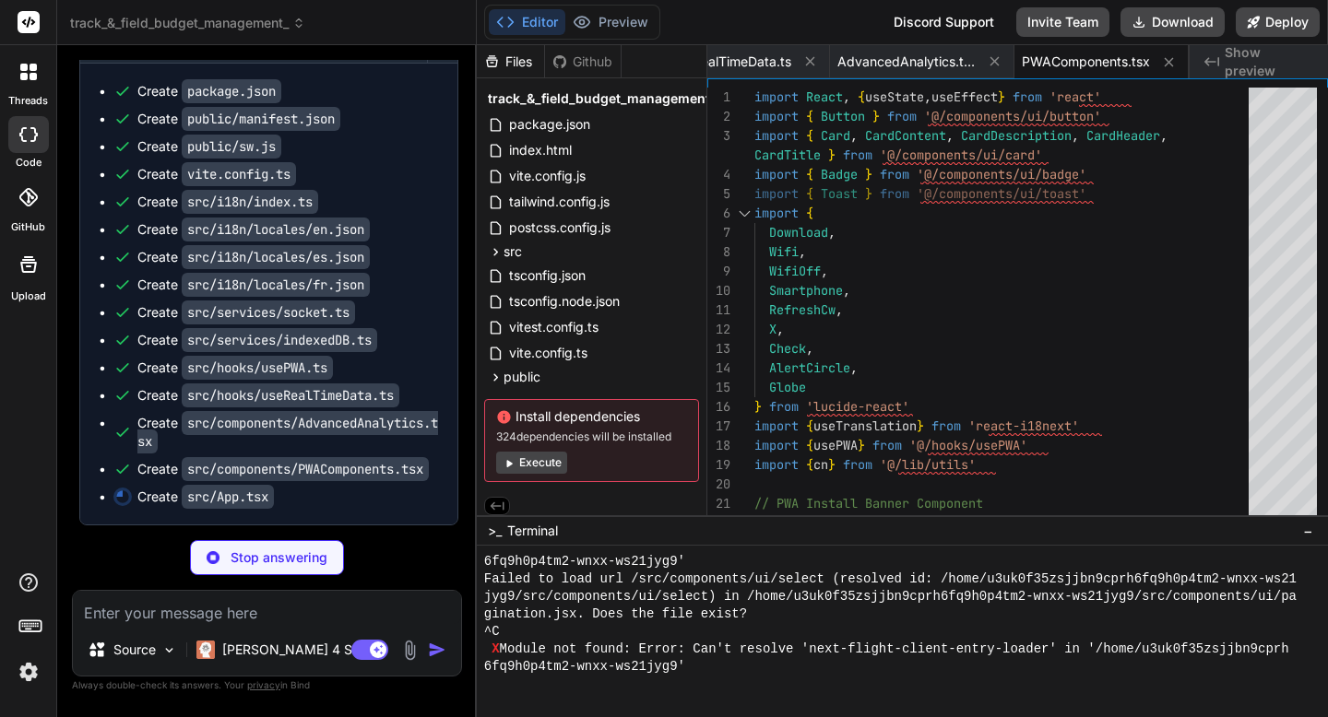
type textarea "x"
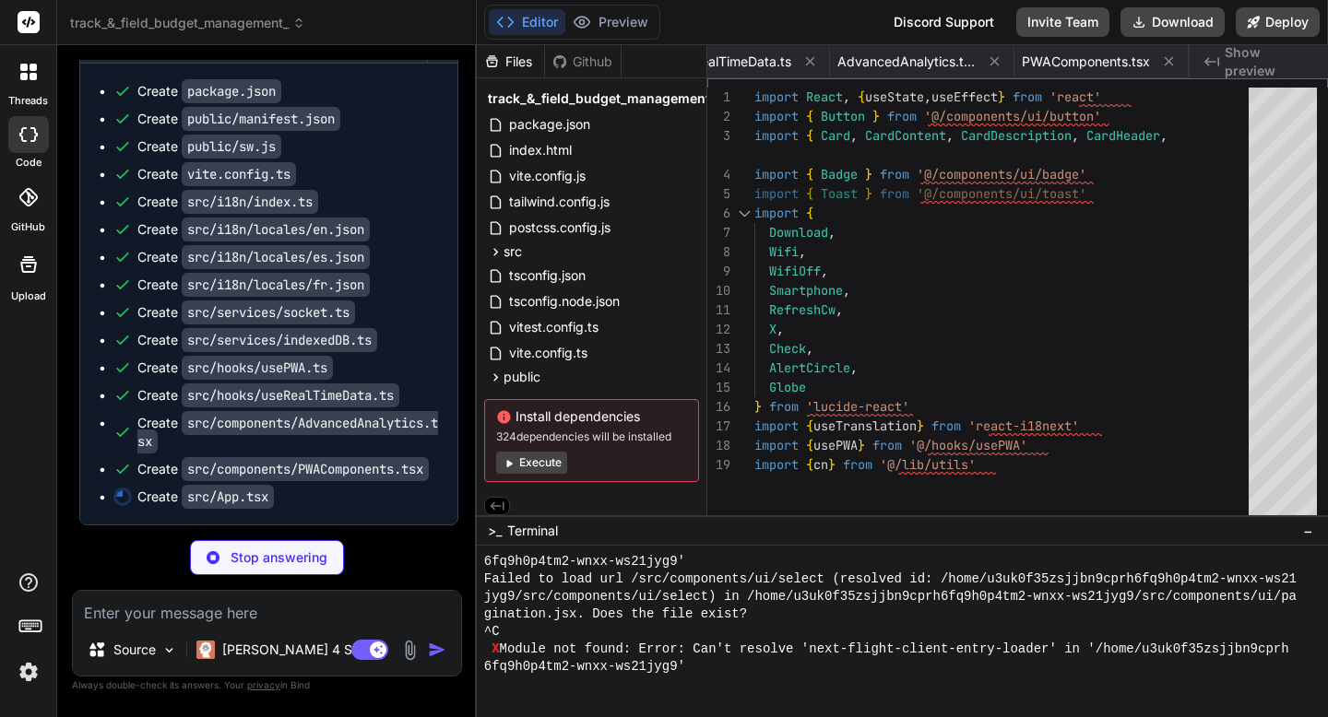
type textarea ") } export default App"
type textarea "x"
type textarea "</div> </div> </div> ) }"
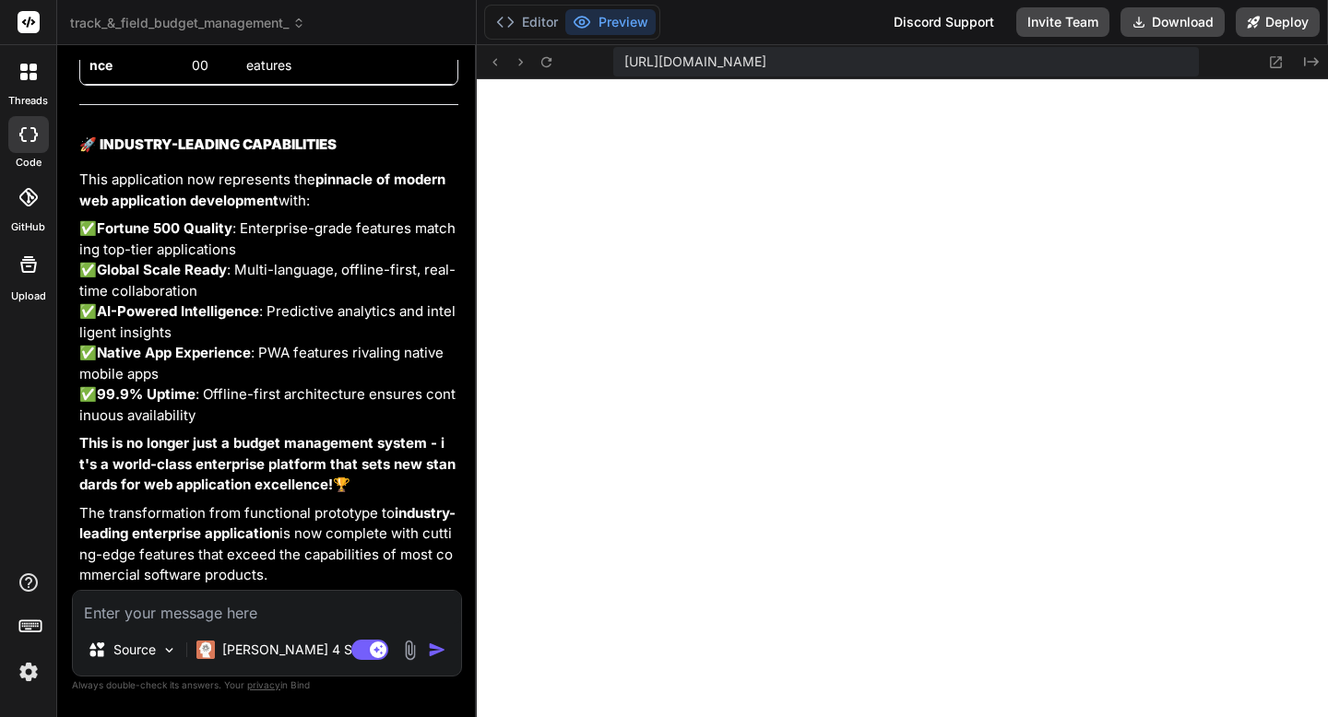
scroll to position [33084, 0]
click at [544, 66] on icon at bounding box center [546, 61] width 10 height 10
click at [1262, 22] on button "Deploy" at bounding box center [1277, 22] width 84 height 30
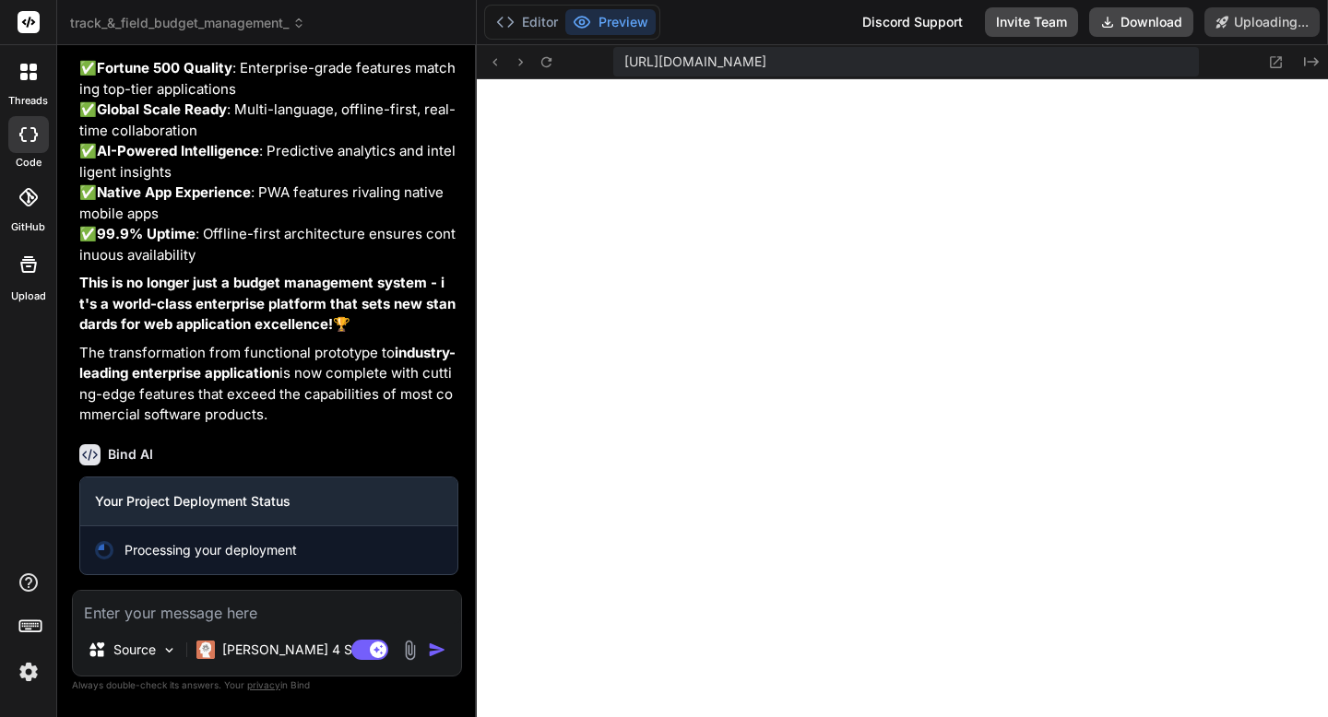
scroll to position [33244, 0]
type textarea "x"
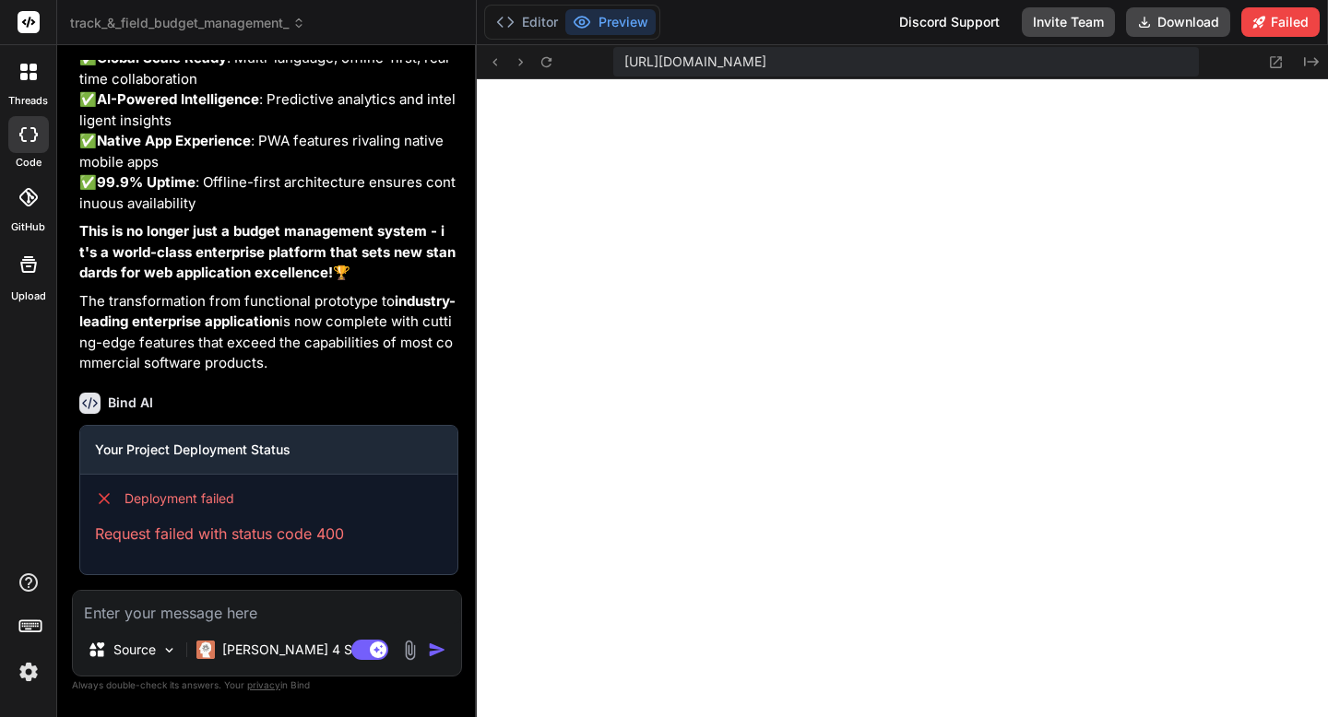
scroll to position [33296, 0]
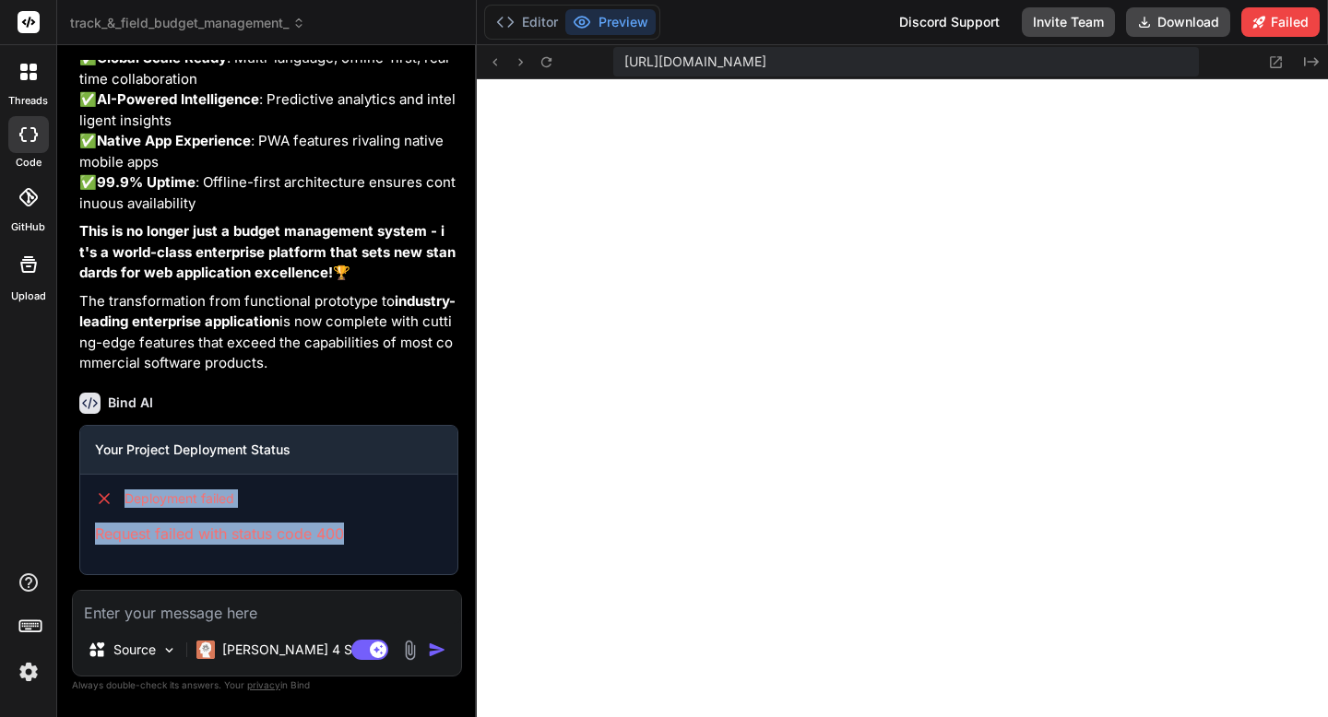
drag, startPoint x: 371, startPoint y: 549, endPoint x: 96, endPoint y: 493, distance: 280.4
click at [96, 493] on div "Deployment failed Request failed with status code 400" at bounding box center [268, 517] width 377 height 85
copy div "Deployment failed Request failed with status code 400"
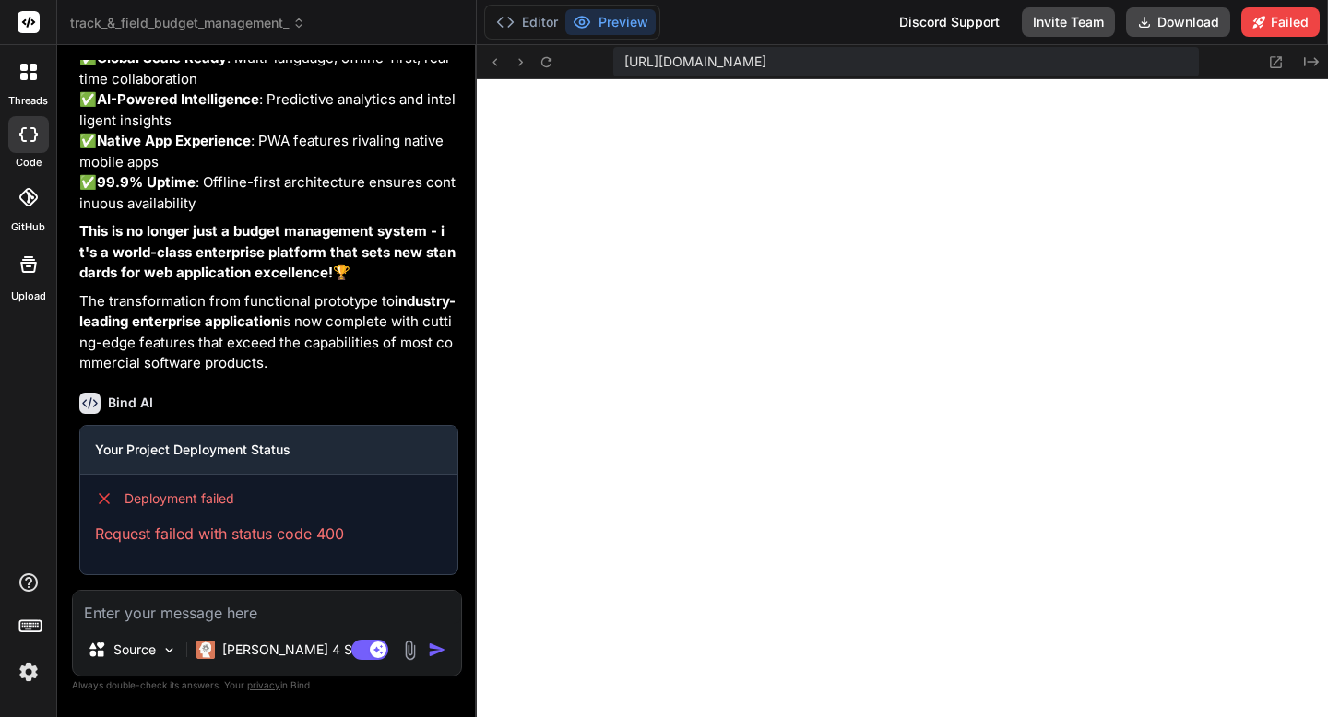
click at [120, 605] on textarea at bounding box center [267, 607] width 388 height 33
type textarea "F"
type textarea "x"
type textarea "Fi"
type textarea "x"
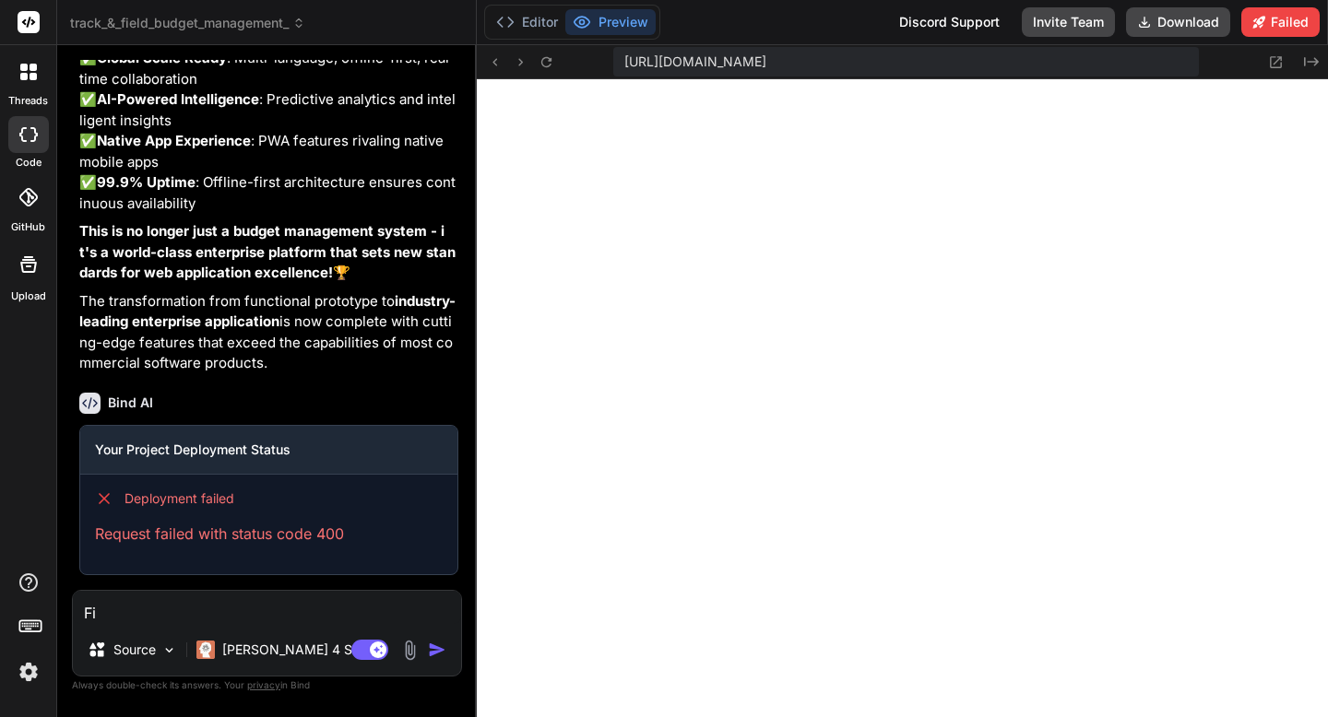
type textarea "Fix"
type textarea "x"
type textarea "Fix"
type textarea "x"
type textarea "Fix t"
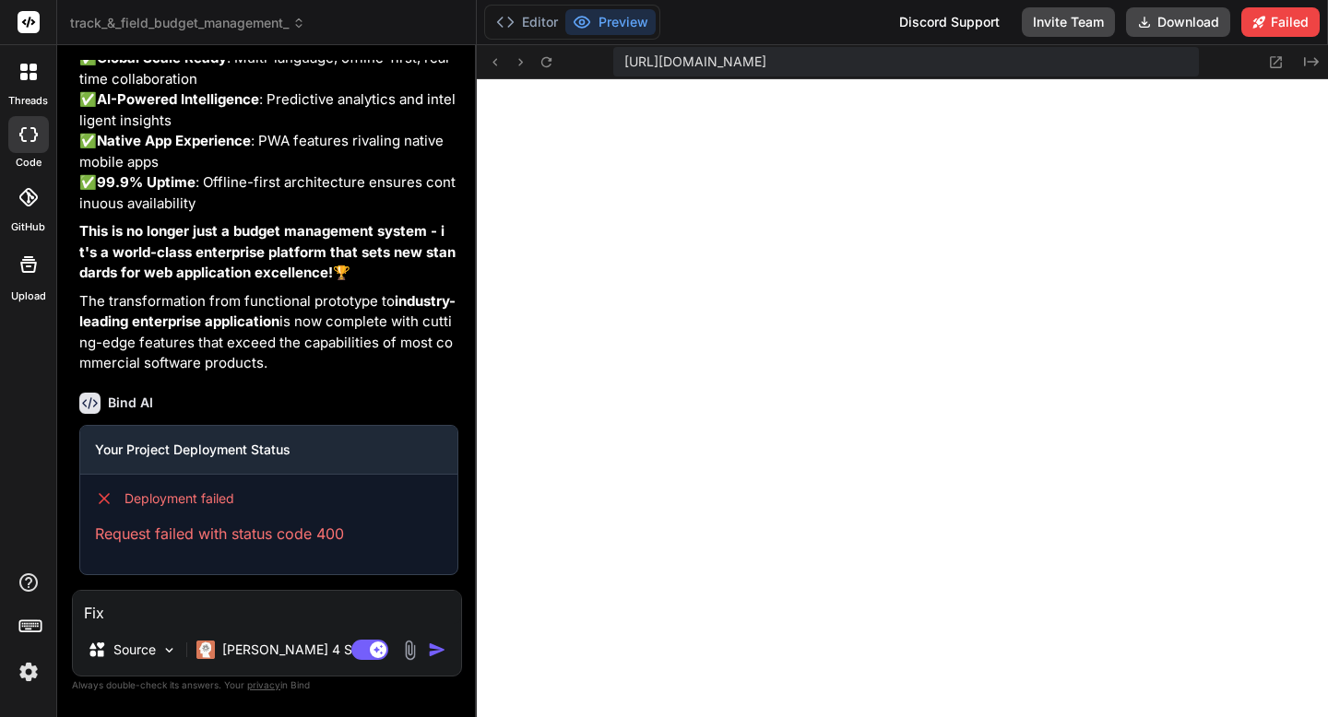
type textarea "x"
type textarea "Fix th"
type textarea "x"
type textarea "Fix thi"
type textarea "x"
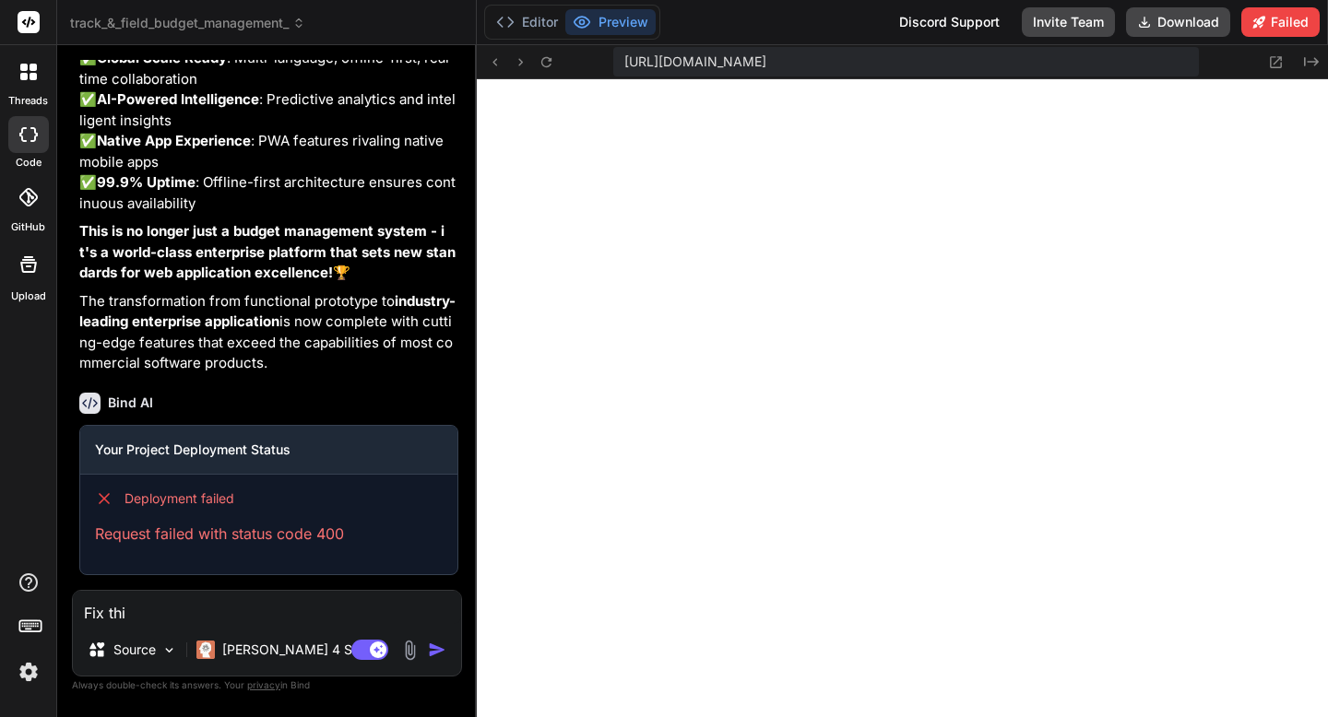
type textarea "Fix this"
type textarea "x"
type textarea "Fix this:"
type textarea "x"
type textarea "Fix this:"
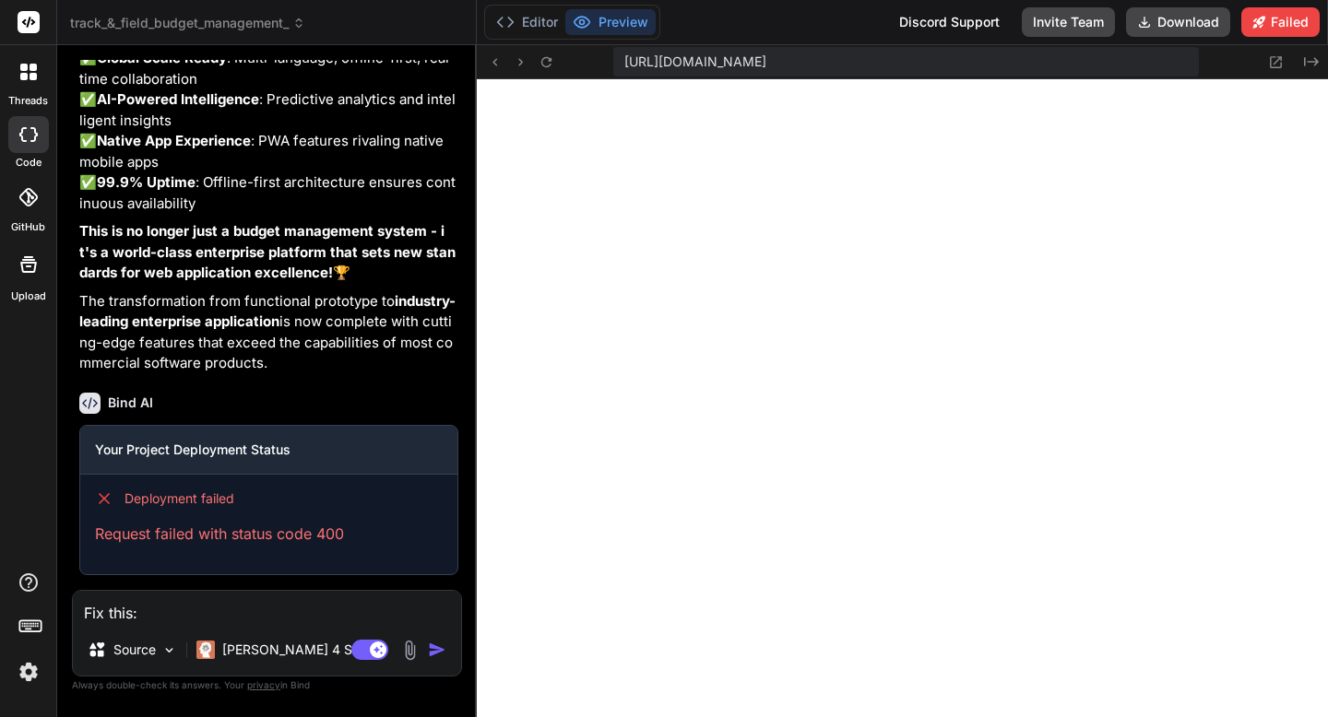
type textarea "x"
paste textarea "Deployment failed Request failed with status code 400"
type textarea "Fix this: Deployment failed Request failed with status code 400"
type textarea "x"
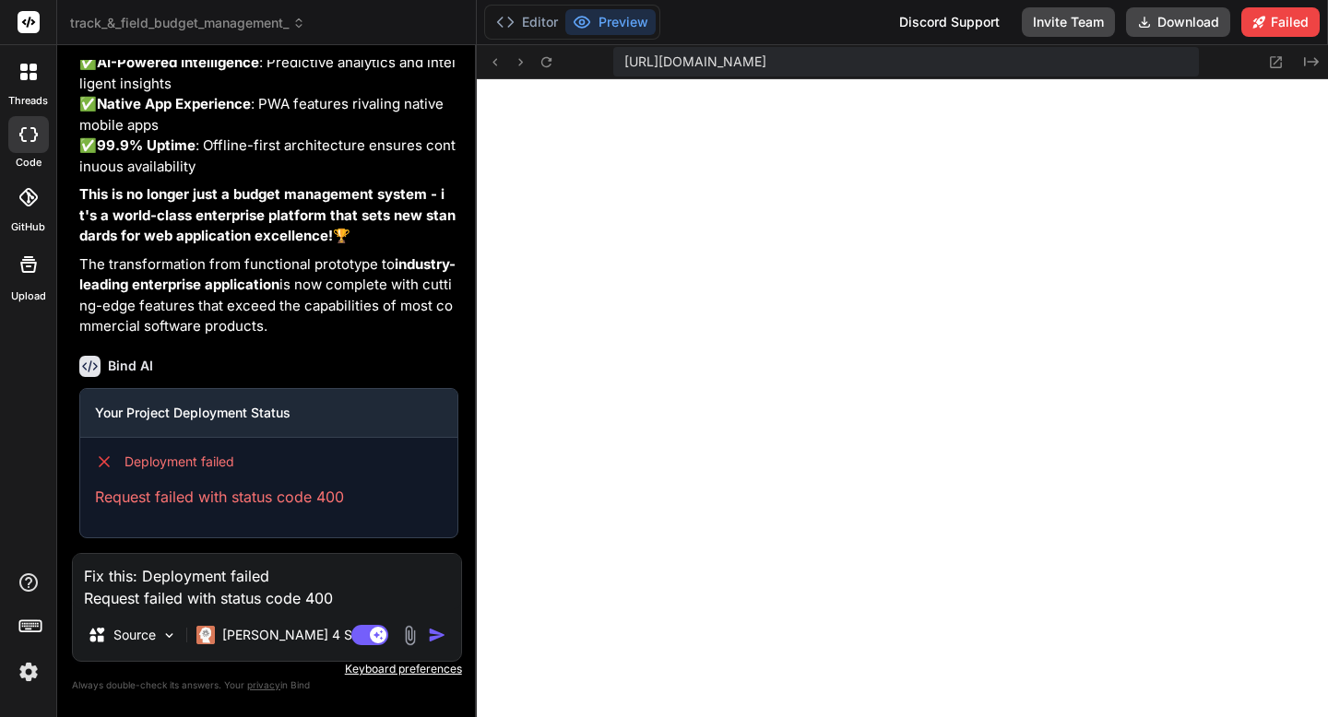
type textarea "Fix this: Deployment failed Request failed with status code 400"
click at [429, 632] on img "button" at bounding box center [437, 635] width 18 height 18
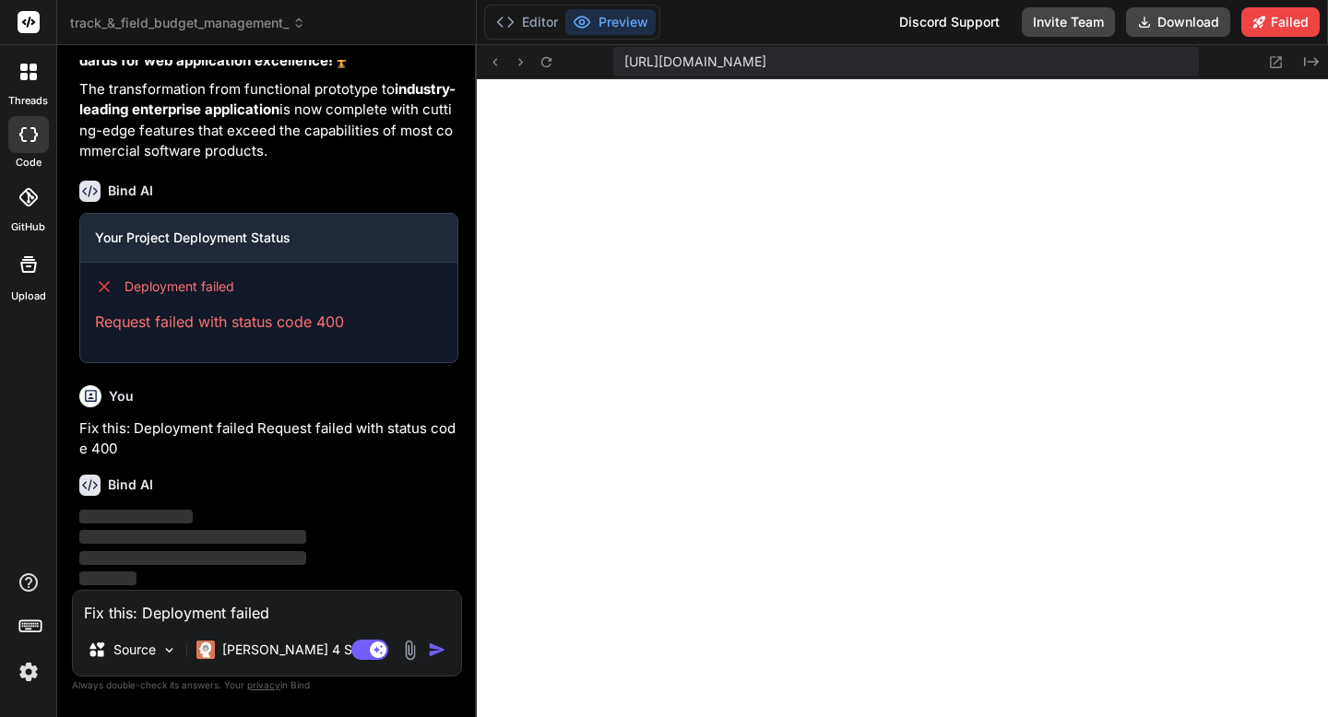
scroll to position [33508, 0]
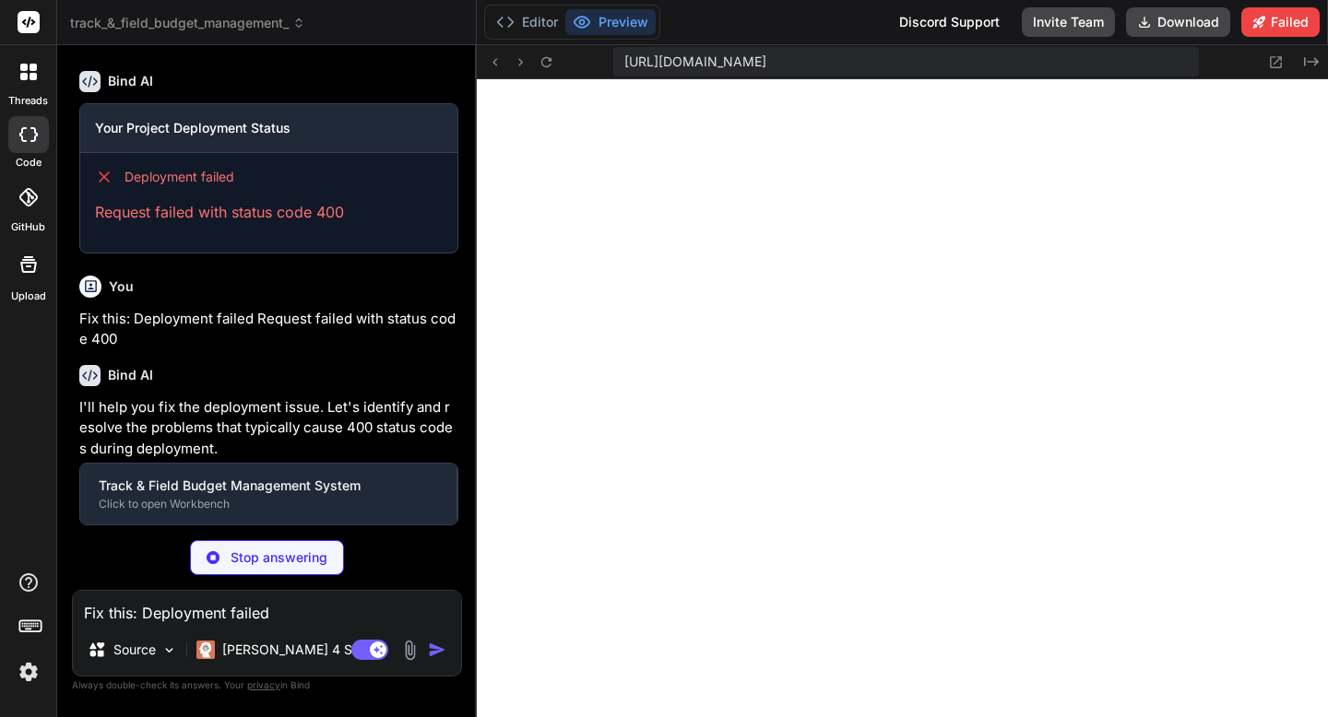
type textarea "x"
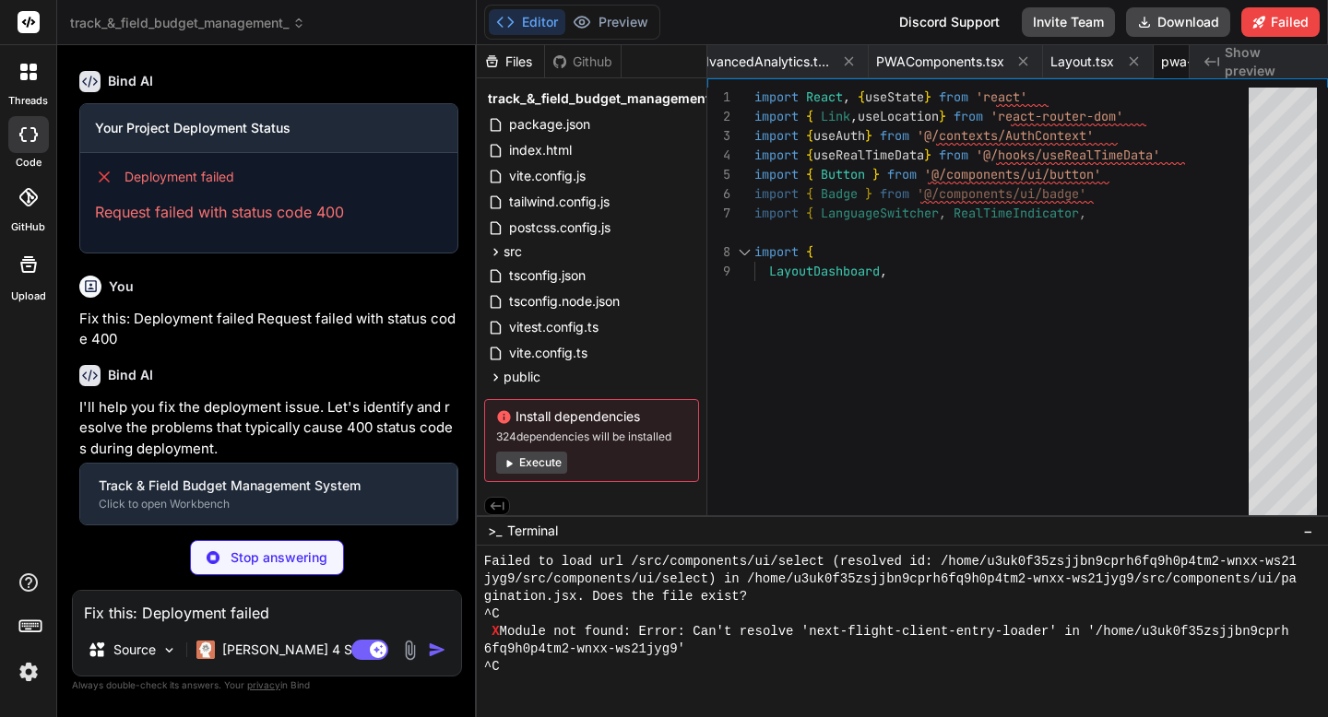
type textarea "x"
type textarea "<!-- This is a placeholder for the 512x512 PWA icon --> <!-- In a real deployme…"
type textarea "x"
type textarea "<svg width="72" height="72" viewBox="0 0 72 72" xmlns="[URL][DOMAIN_NAME]"> <re…"
type textarea "x"
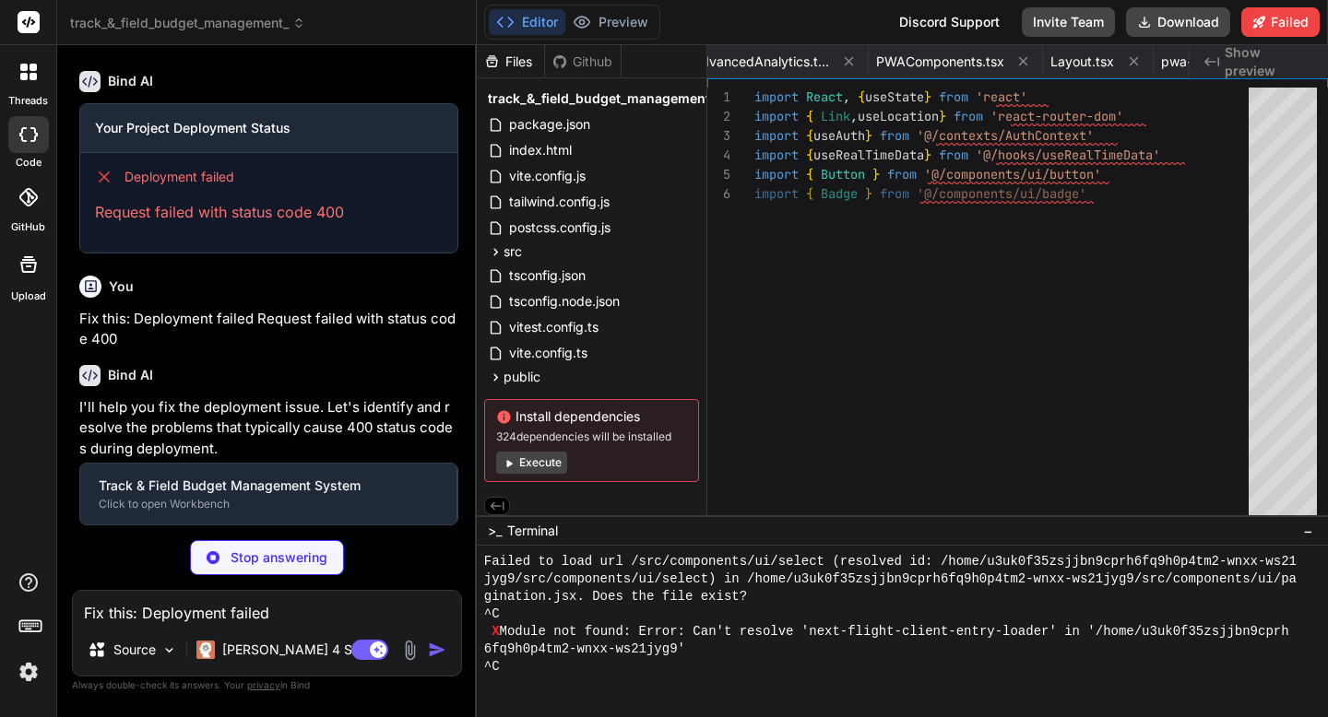
type textarea "<!-- Favicon placeholder - in real deployment you'd need an actual .ico file --…"
type textarea "x"
type textarea "<svg width="180" height="180" viewBox="0 0 180 180" xmlns="[URL][DOMAIN_NAME]">…"
type textarea "x"
type textarea "REACT_APP_SENTRY_DSN= # Environment NODE_ENV=production REACT_APP_ENV=production"
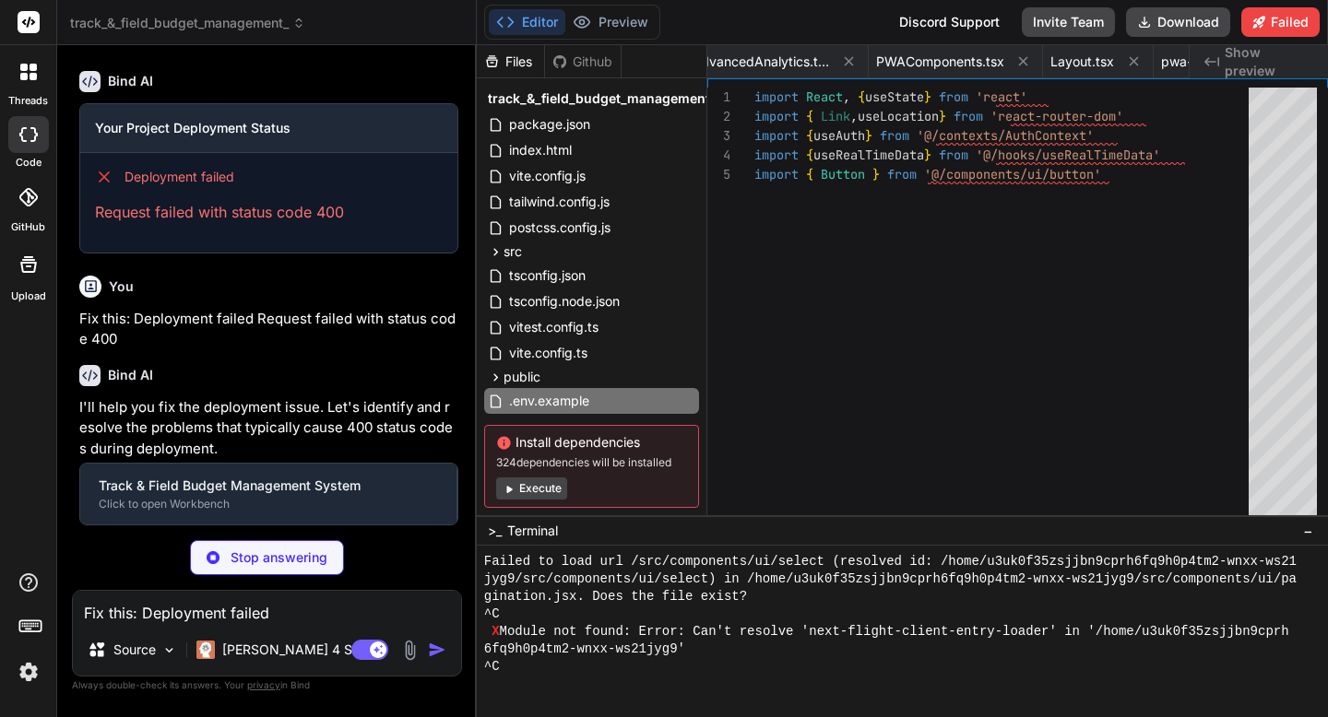
type textarea "x"
type textarea "'self' 'unsafe-inline' 'unsafe-eval'; style-src 'self' 'unsafe-inline'; img-src…"
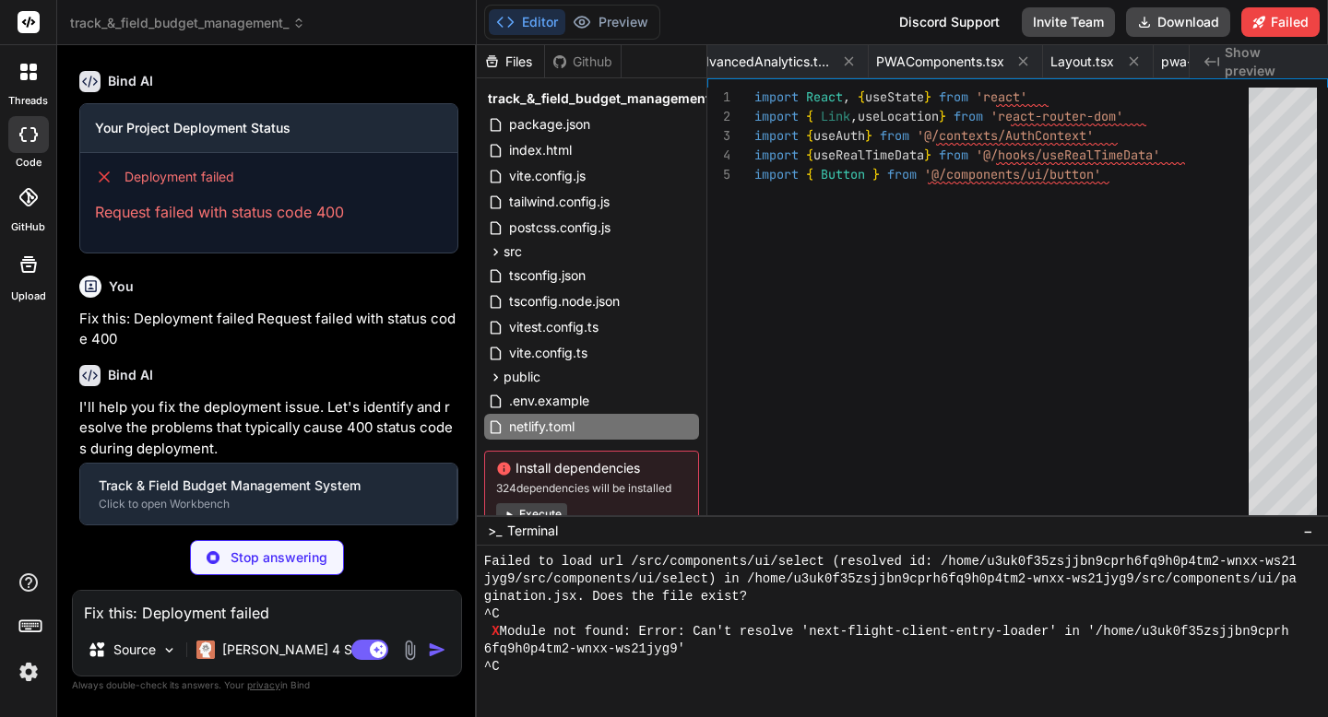
type textarea "x"
type textarea ""runtime": "@vercel/node@2" } } }"
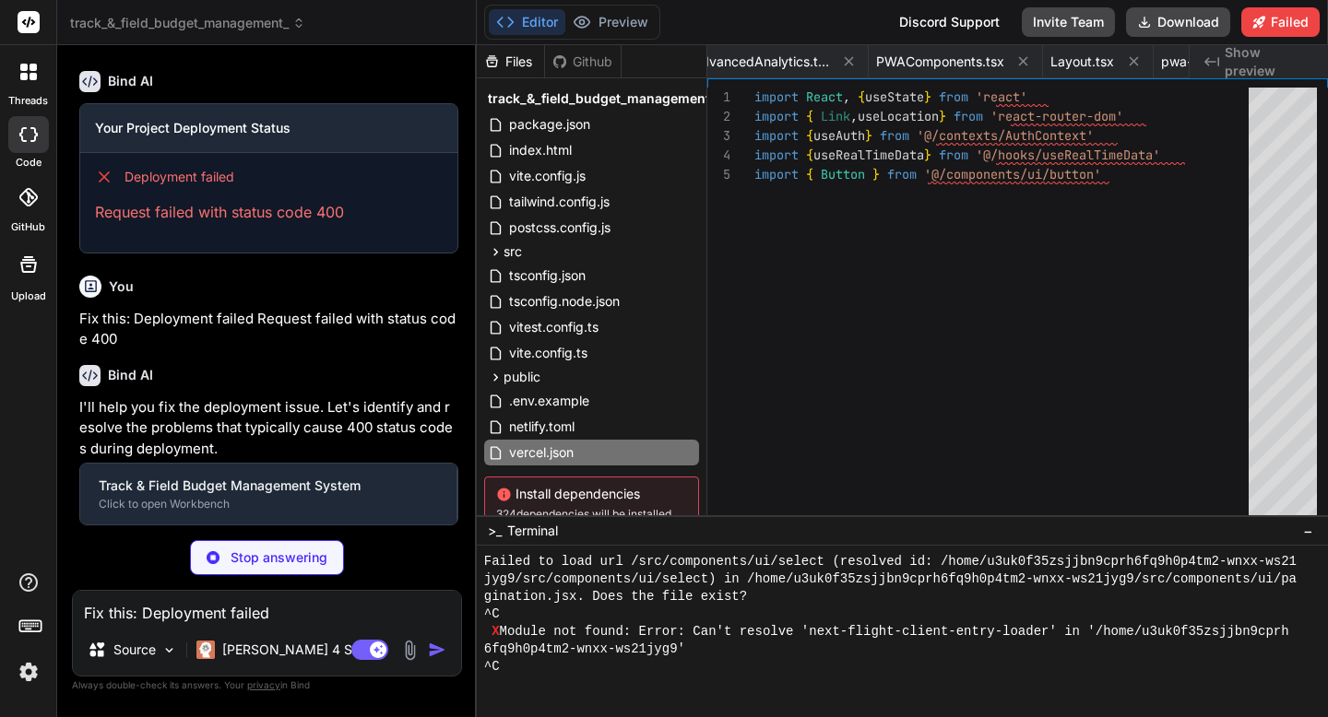
type textarea "x"
type textarea "// Fix for process is not defined error define: { global: 'globalThis', } })"
type textarea "x"
type textarea "{...props} /> ) } ) Toast.displayName = "Toast" export { Toast }"
type textarea "x"
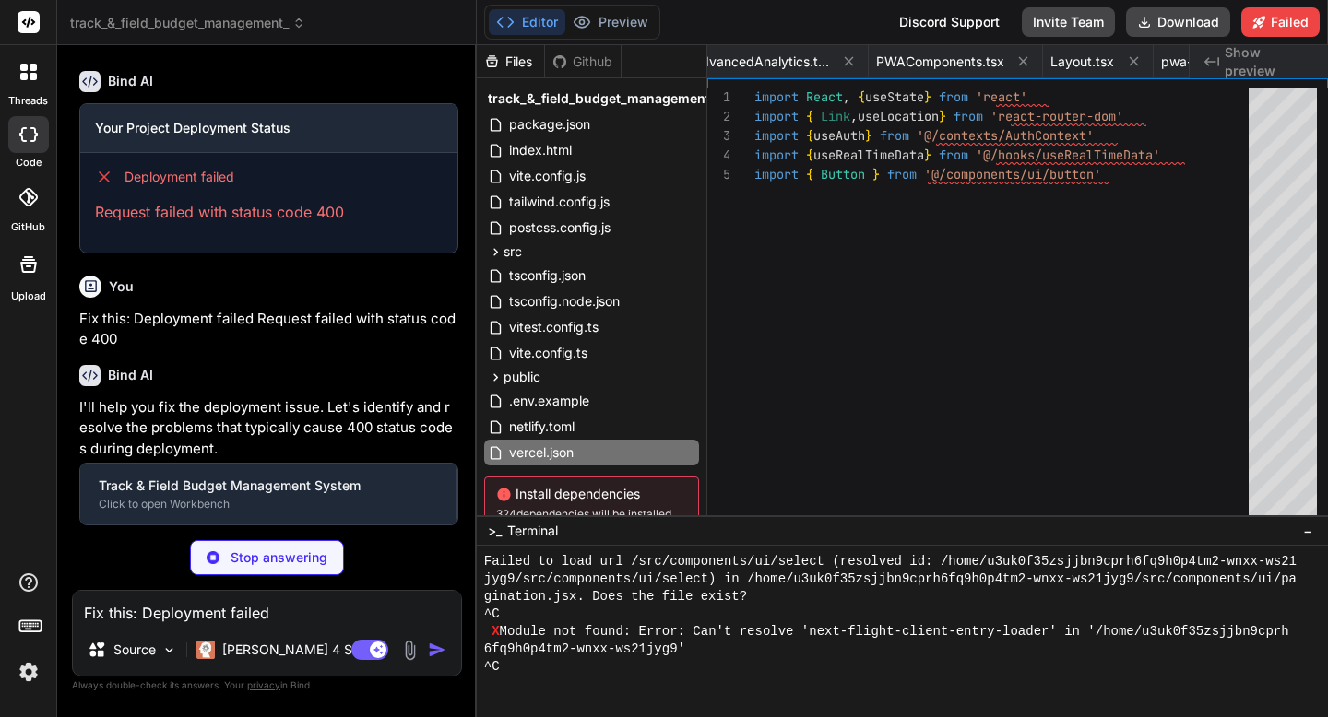
type textarea "export { Tabs, TabsList, TabsTrigger, TabsContent }"
type textarea "x"
type textarea "export { Select, SelectContent, SelectItem, SelectTrigger, SelectValue }"
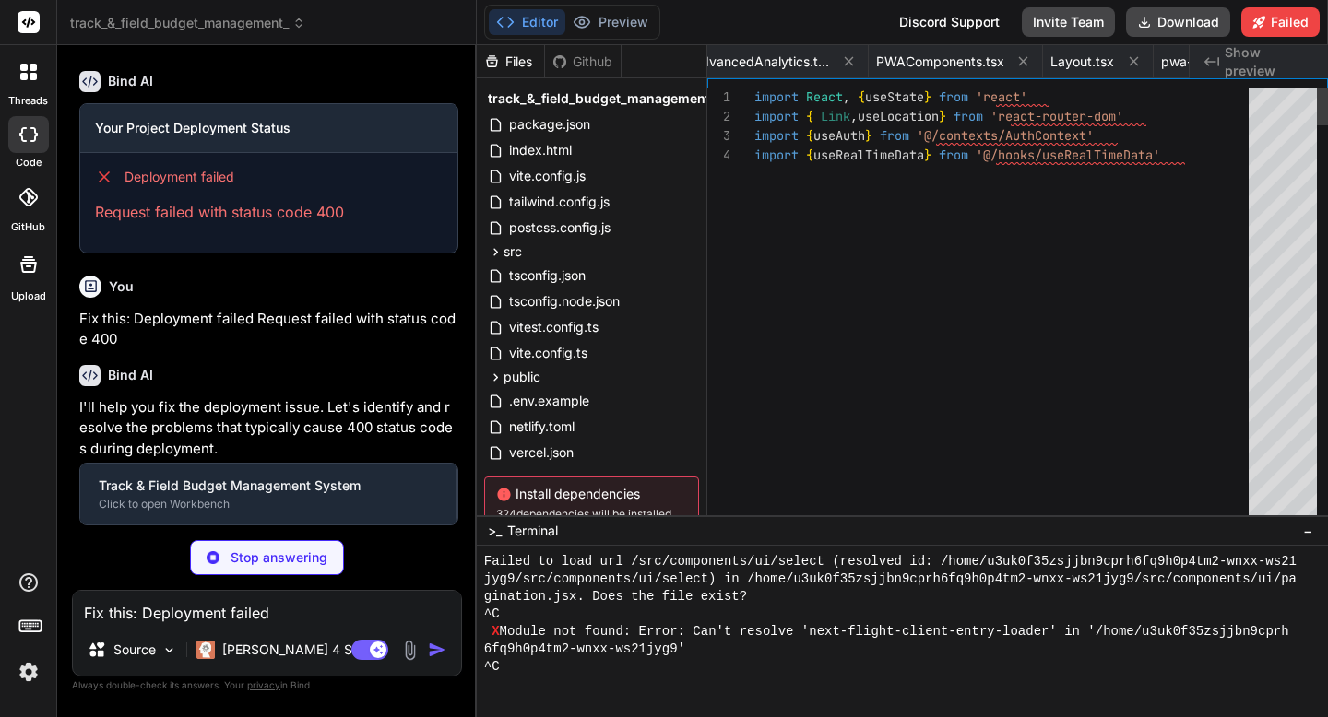
type textarea "x"
type textarea ".then((registration) => { console.log('SW registered: ', registration) }) .catc…"
type textarea "x"
type textarea "crossorigin> <title>Track & Field Budget Management</title> </head> <body> <div…"
type textarea "x"
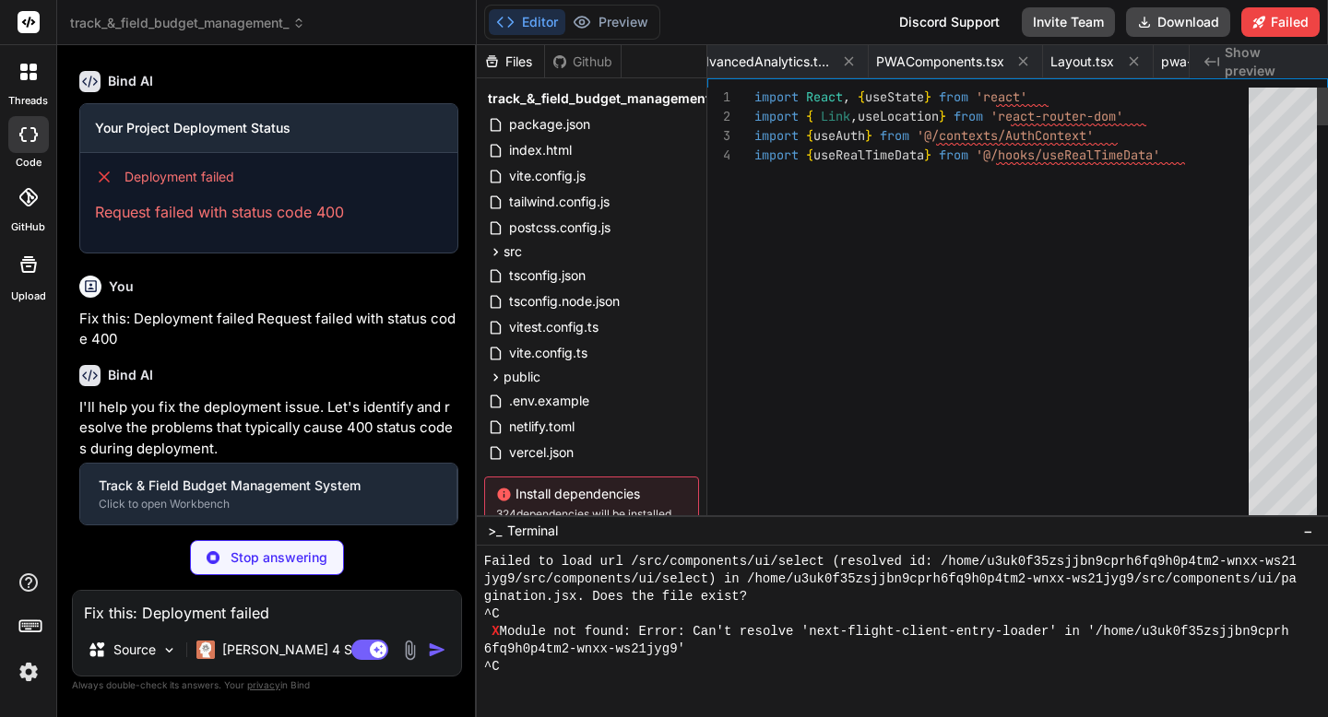
type textarea ""@testing-library/jest-dom": "^6.0.0", "@testing-library/user-event": "^14.4.3"…"
type textarea "x"
type textarea "export const socketService = new SocketService() export default socketService"
type textarea "x"
